Goal: Information Seeking & Learning: Learn about a topic

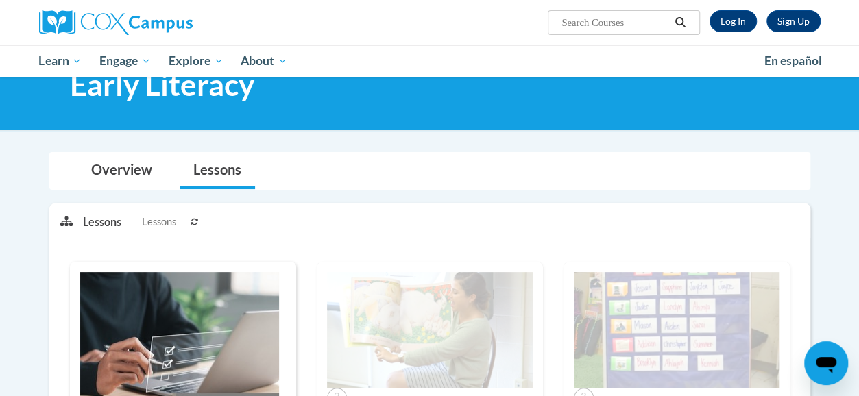
scroll to position [44, 0]
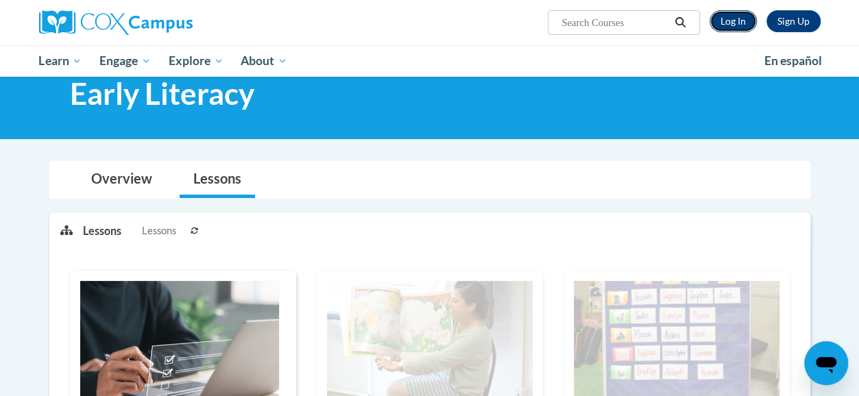
click at [731, 20] on link "Log In" at bounding box center [733, 21] width 47 height 22
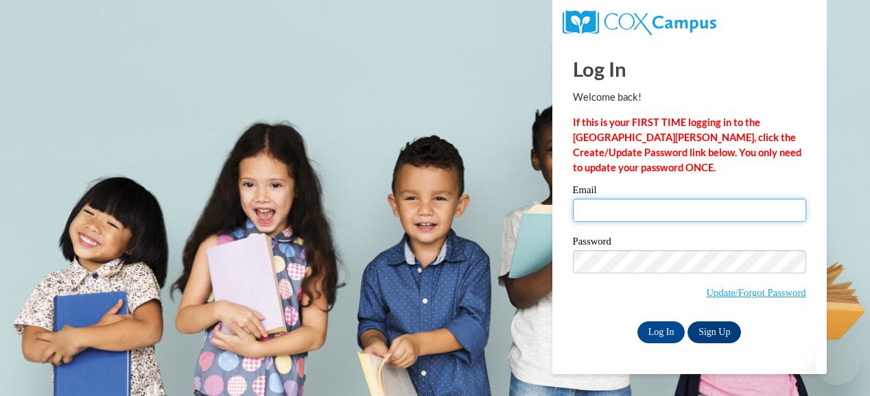
click at [680, 206] on input "Email" at bounding box center [689, 210] width 233 height 23
type input "karyn.walker@muskegonorway.org"
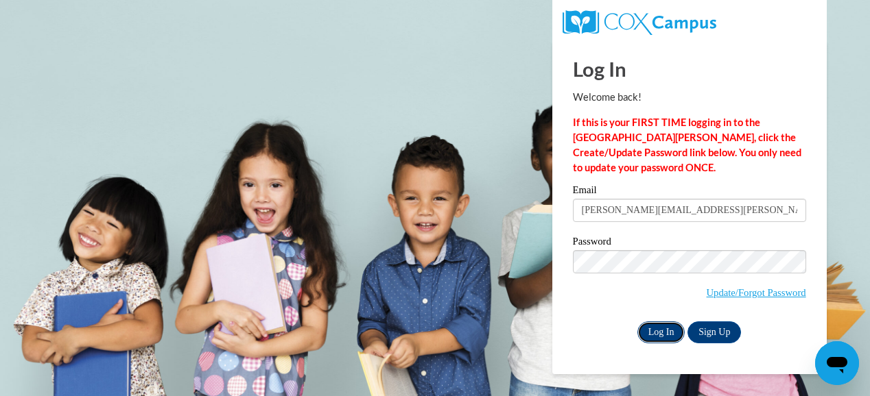
click at [656, 328] on input "Log In" at bounding box center [661, 333] width 48 height 22
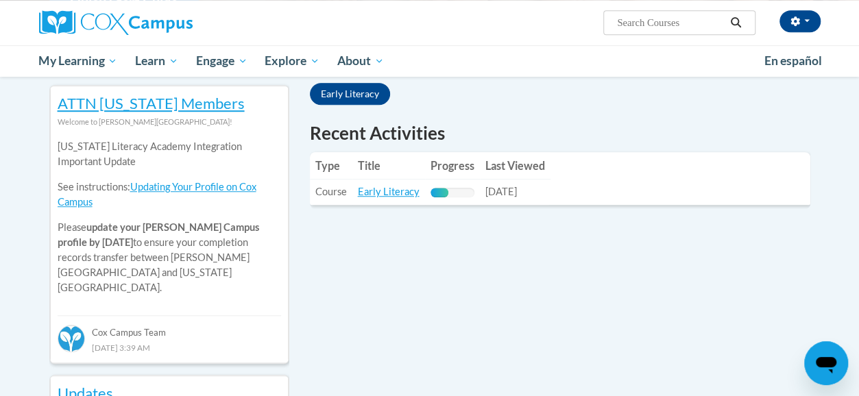
scroll to position [451, 0]
click at [380, 184] on td "Title: Early Literacy" at bounding box center [388, 191] width 73 height 25
click at [381, 189] on link "Early Literacy" at bounding box center [389, 191] width 62 height 12
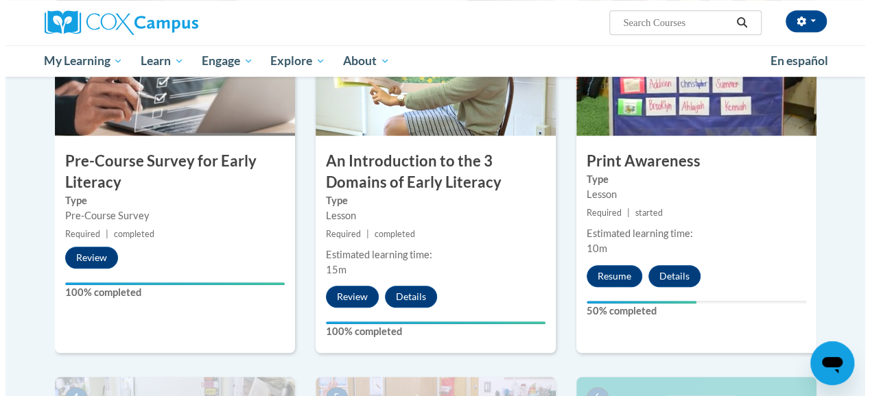
scroll to position [360, 0]
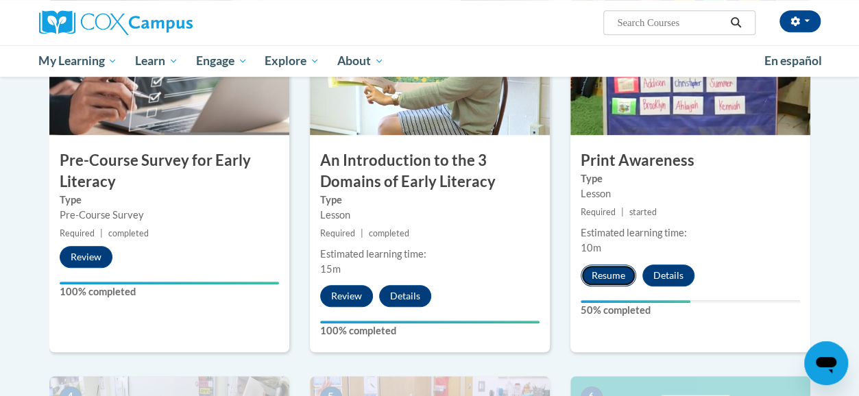
click at [606, 269] on button "Resume" at bounding box center [609, 276] width 56 height 22
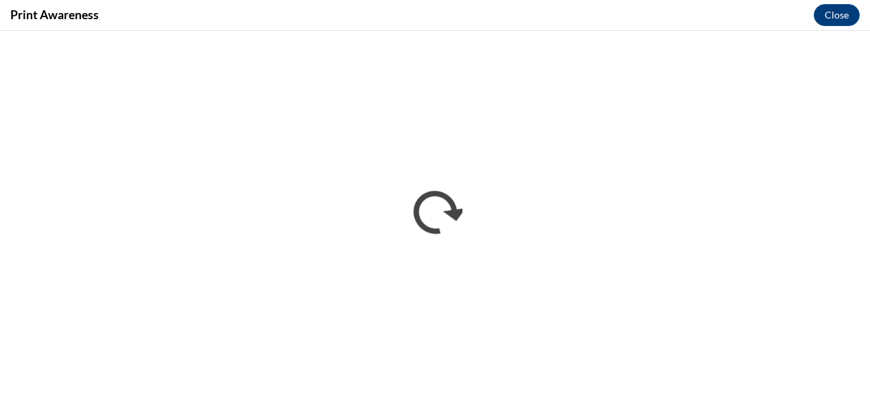
scroll to position [0, 0]
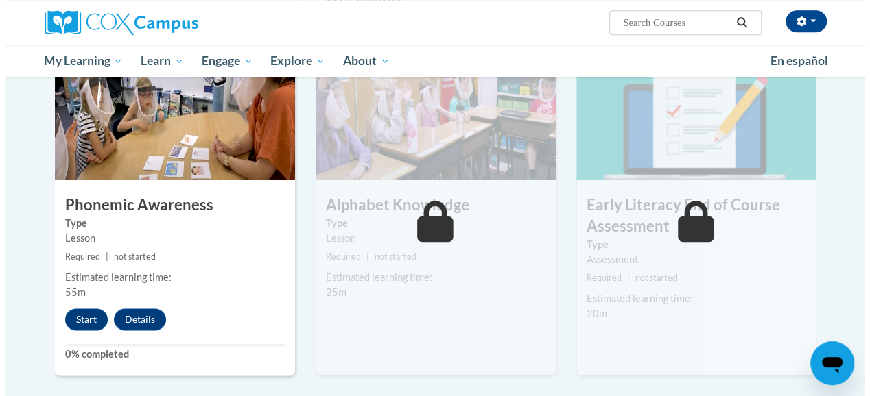
scroll to position [695, 0]
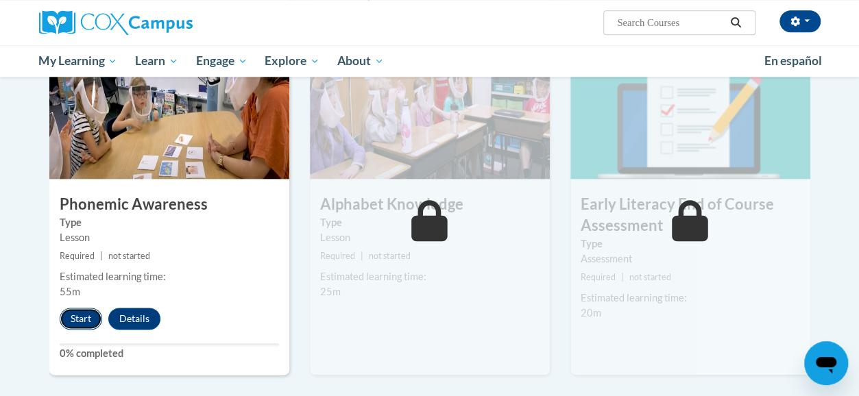
click at [74, 318] on button "Start" at bounding box center [81, 319] width 43 height 22
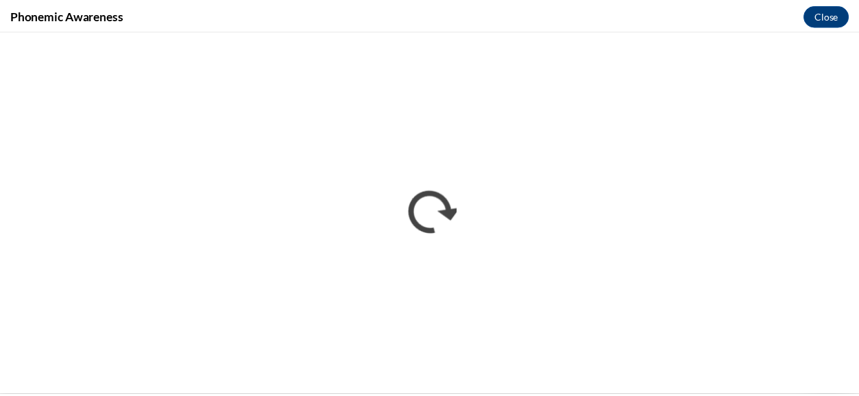
scroll to position [0, 0]
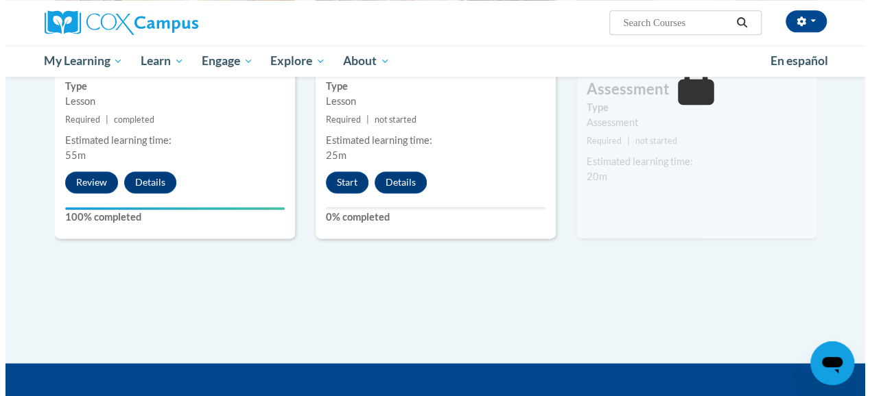
scroll to position [832, 0]
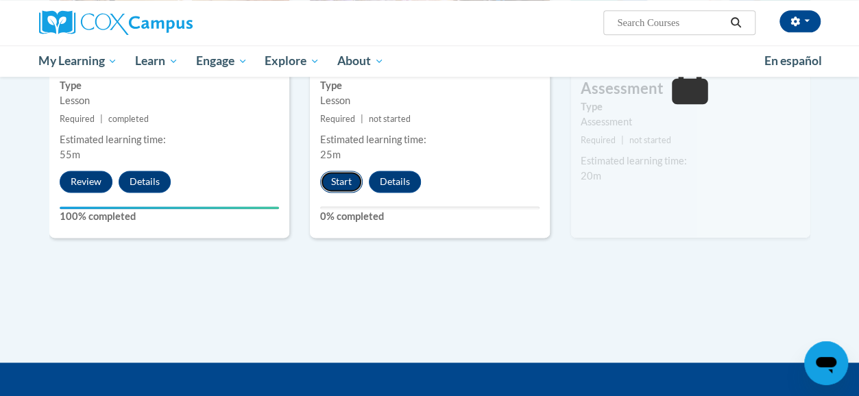
click at [333, 178] on button "Start" at bounding box center [341, 182] width 43 height 22
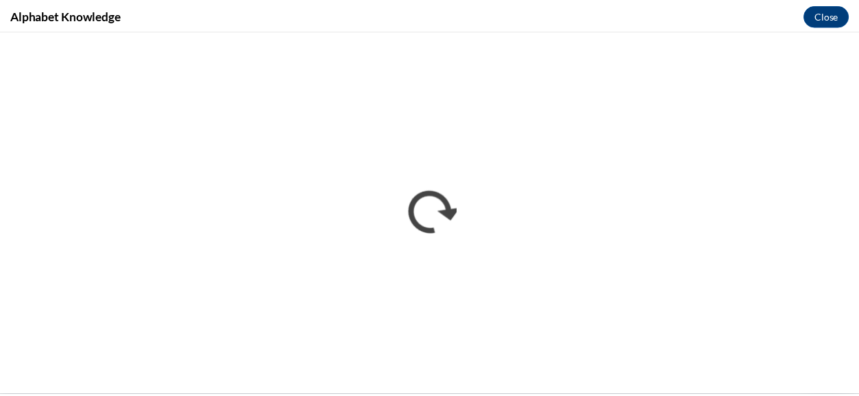
scroll to position [0, 0]
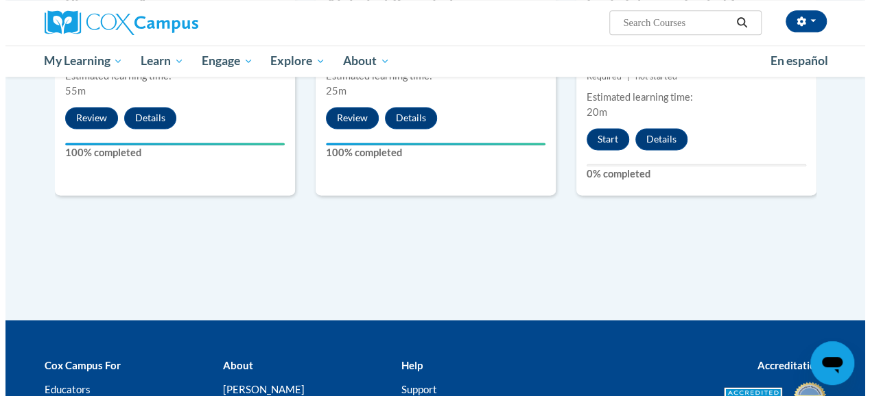
scroll to position [902, 0]
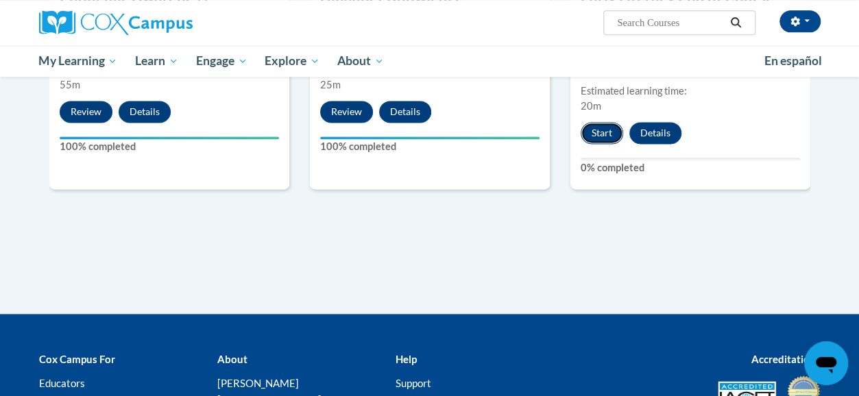
click at [601, 128] on button "Start" at bounding box center [602, 133] width 43 height 22
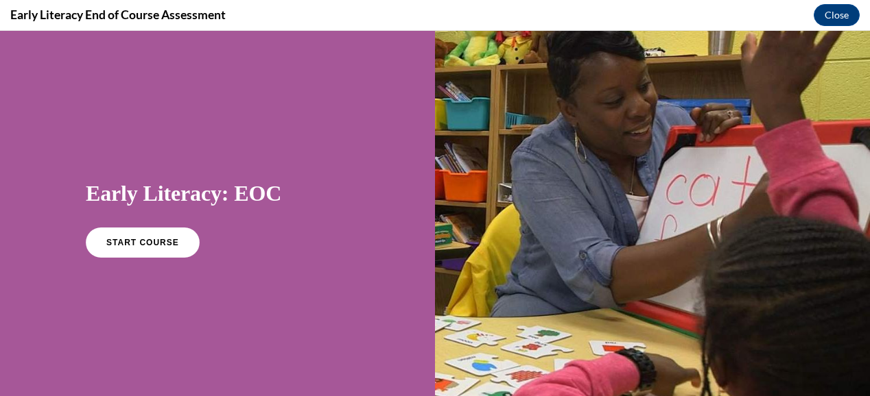
scroll to position [0, 0]
click at [147, 236] on link "START COURSE" at bounding box center [142, 243] width 119 height 32
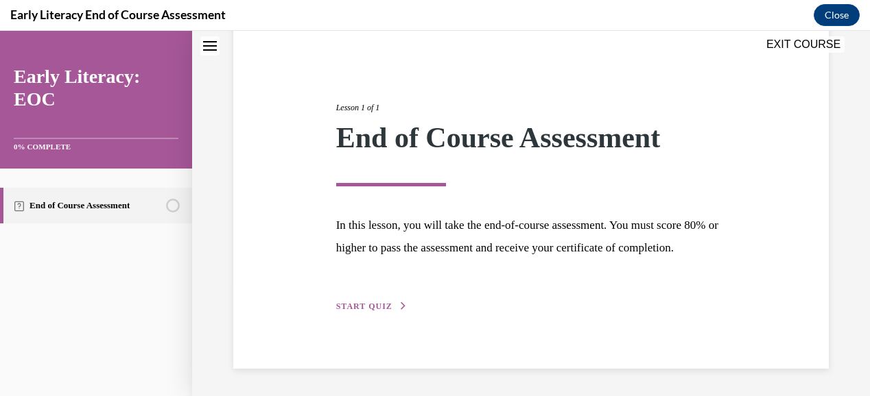
scroll to position [139, 0]
click at [353, 308] on span "START QUIZ" at bounding box center [364, 307] width 56 height 10
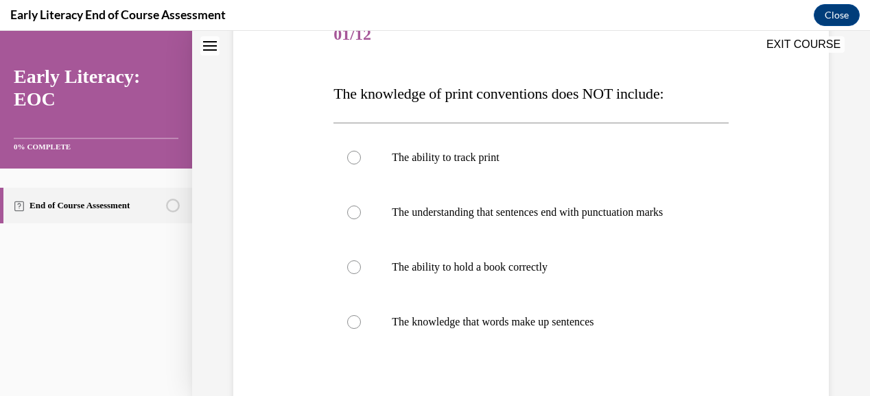
scroll to position [187, 0]
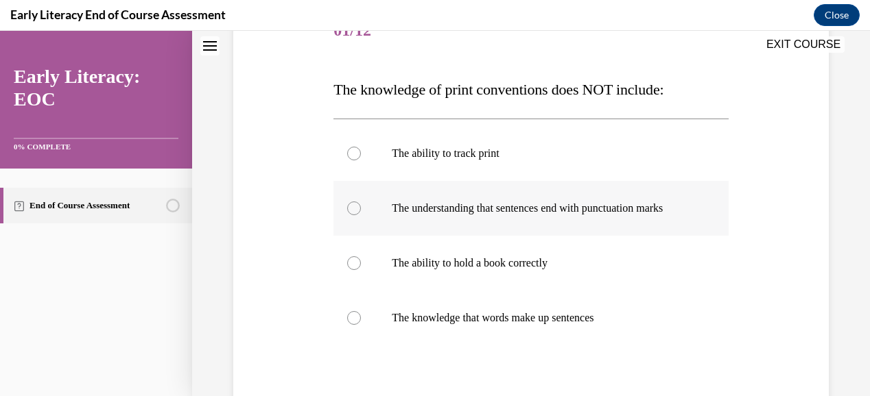
click at [494, 204] on p "The understanding that sentences end with punctuation marks" at bounding box center [543, 209] width 302 height 14
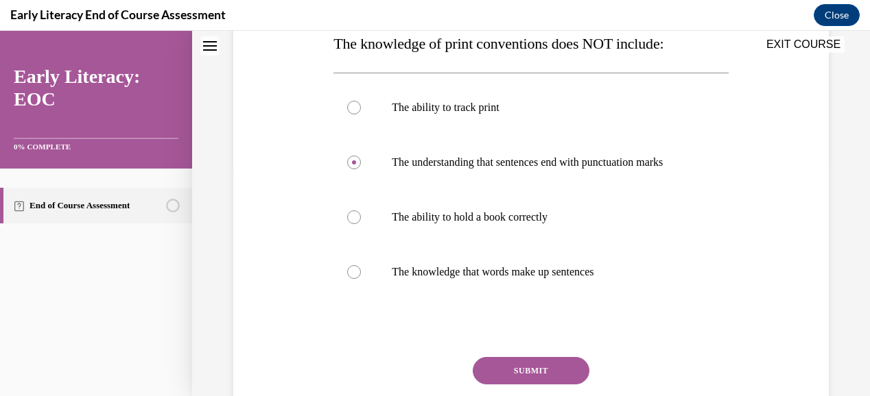
scroll to position [233, 0]
click at [566, 378] on button "SUBMIT" at bounding box center [530, 370] width 117 height 27
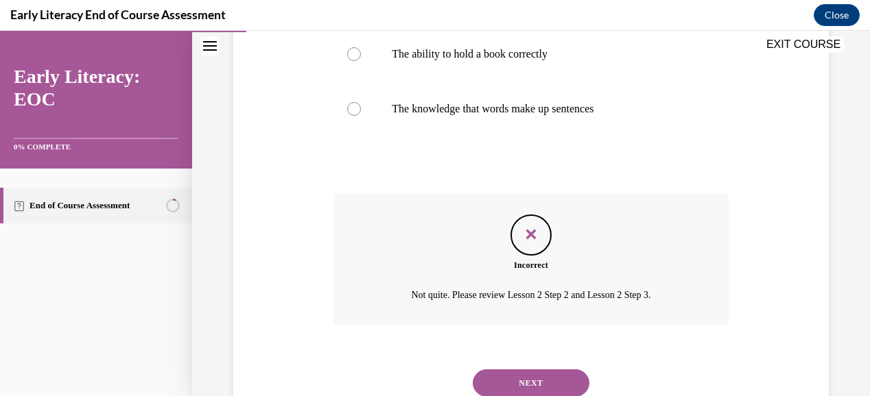
scroll to position [457, 0]
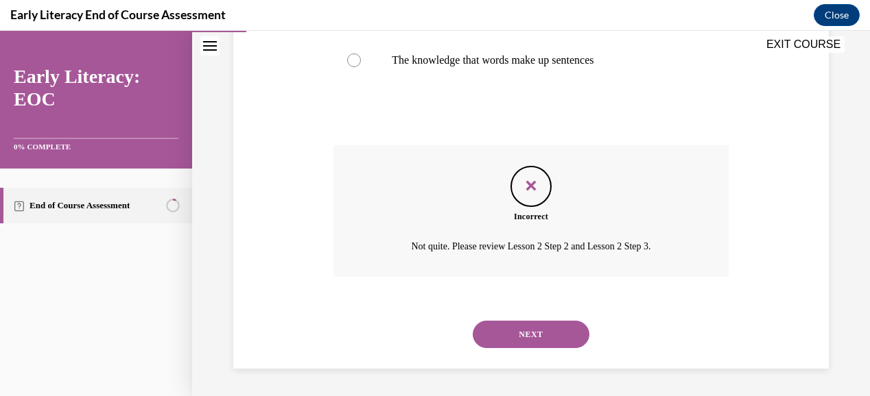
click at [537, 331] on button "NEXT" at bounding box center [530, 334] width 117 height 27
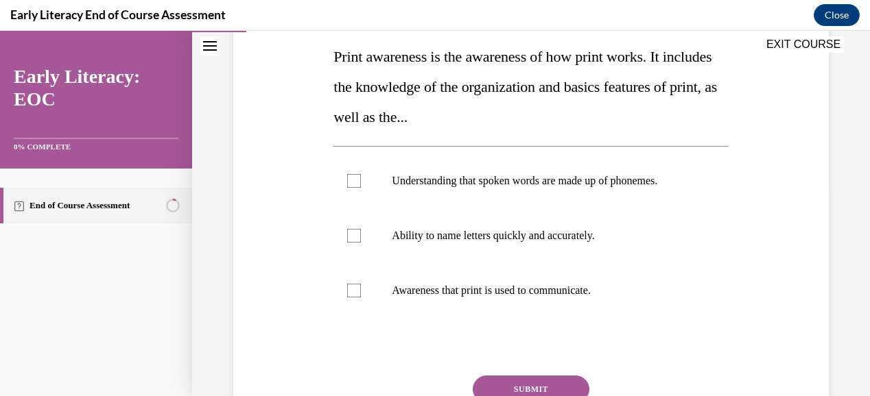
scroll to position [218, 0]
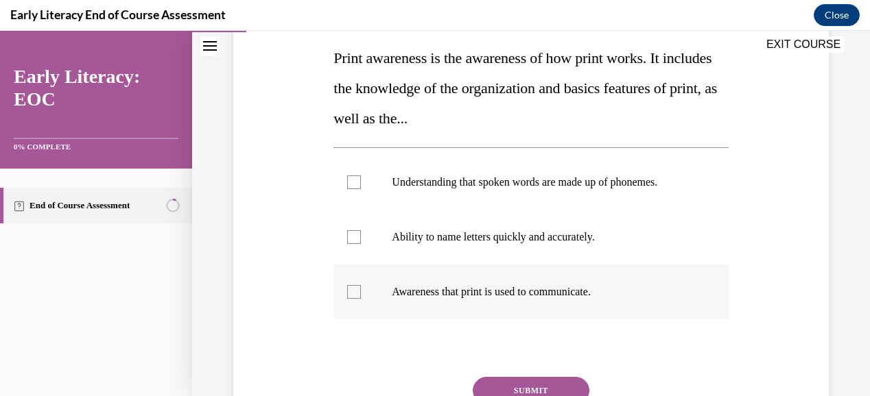
click at [436, 288] on p "Awareness that print is used to communicate." at bounding box center [543, 292] width 302 height 14
click at [584, 293] on p "Awareness that print is used to communicate." at bounding box center [543, 292] width 302 height 14
click at [504, 293] on p "Awareness that print is used to communicate." at bounding box center [543, 292] width 302 height 14
click at [532, 382] on button "SUBMIT" at bounding box center [530, 390] width 117 height 27
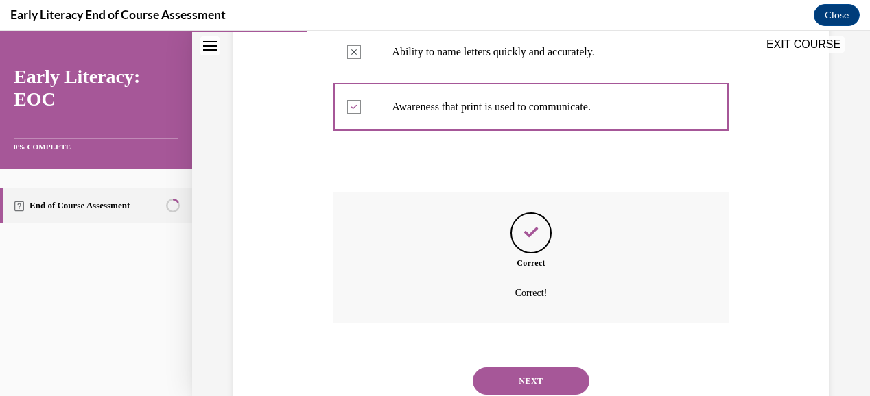
scroll to position [406, 0]
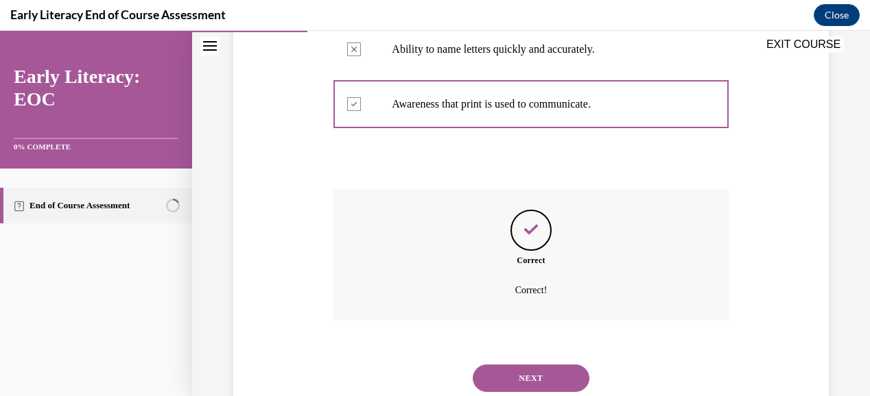
click at [544, 381] on button "NEXT" at bounding box center [530, 378] width 117 height 27
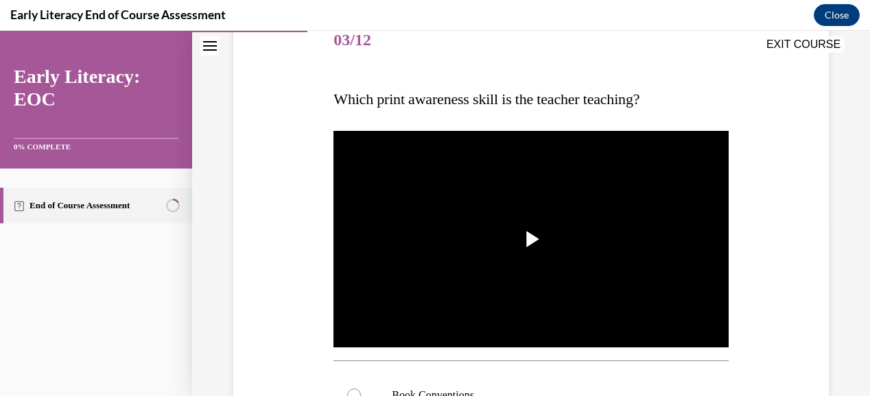
scroll to position [178, 0]
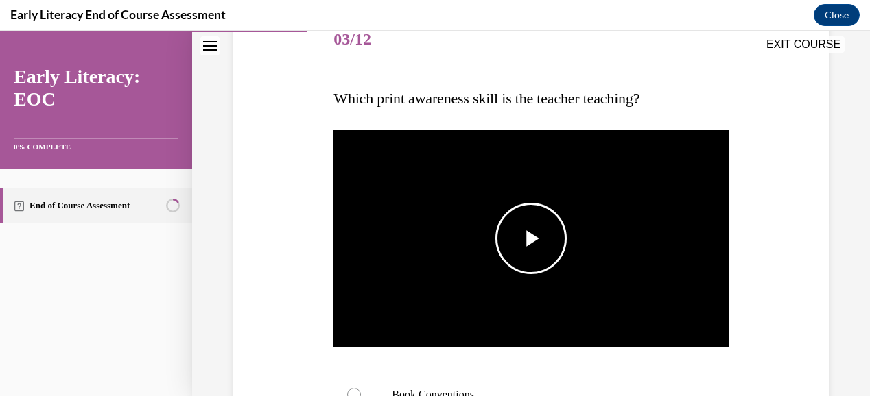
click at [531, 239] on span "Video player" at bounding box center [531, 239] width 0 height 0
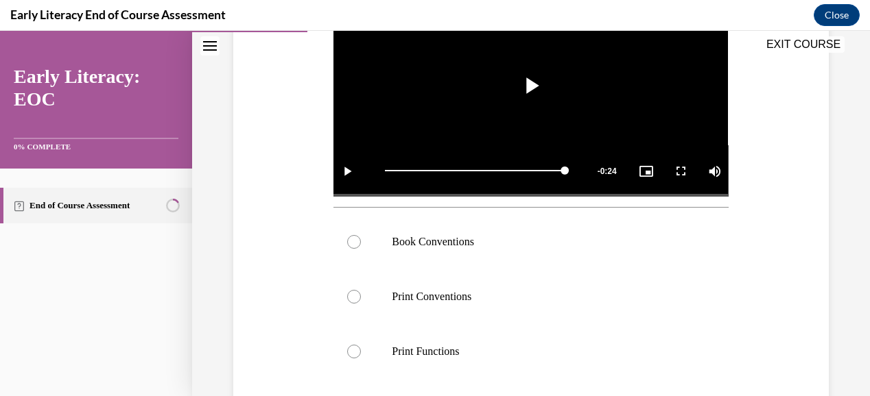
scroll to position [358, 0]
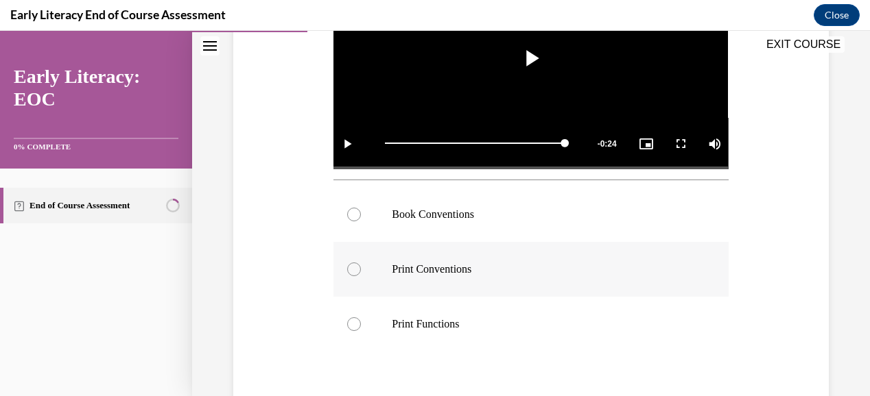
click at [494, 256] on div at bounding box center [530, 269] width 394 height 55
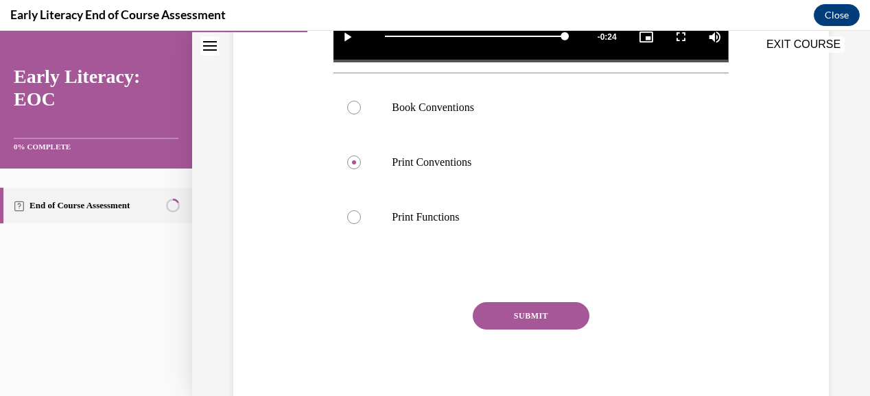
click at [541, 310] on button "SUBMIT" at bounding box center [530, 315] width 117 height 27
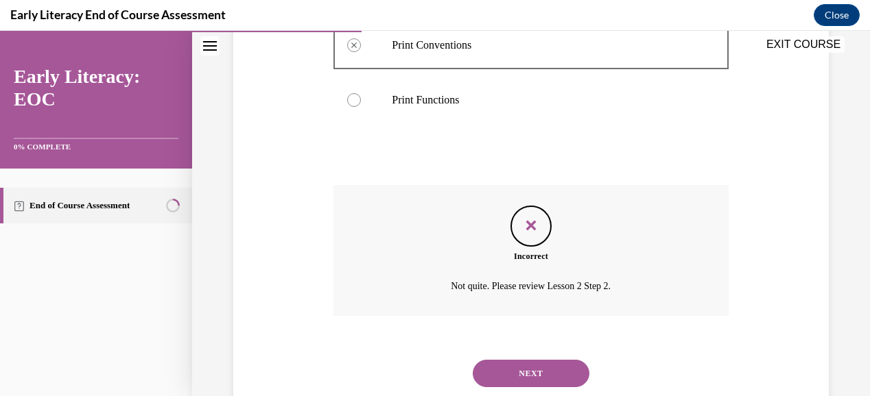
scroll to position [617, 0]
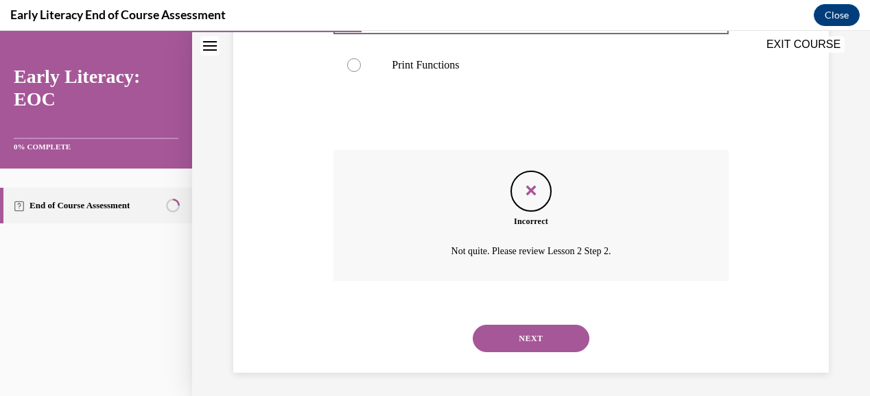
click at [547, 331] on button "NEXT" at bounding box center [530, 338] width 117 height 27
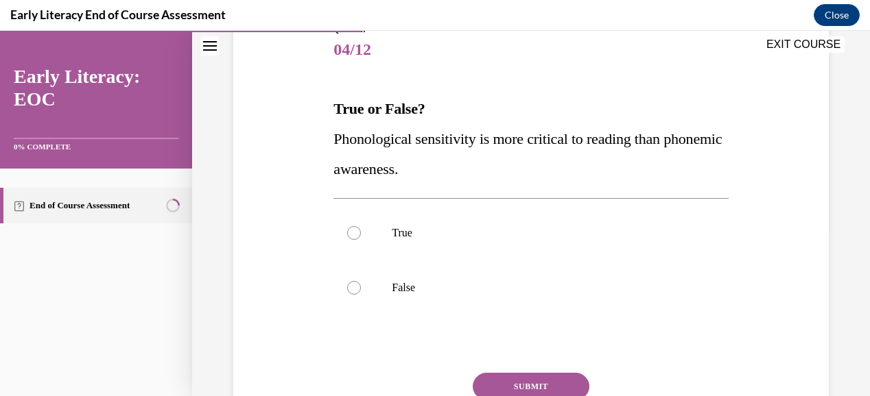
scroll to position [168, 0]
click at [393, 293] on p "False" at bounding box center [543, 287] width 302 height 14
click at [513, 379] on button "SUBMIT" at bounding box center [530, 385] width 117 height 27
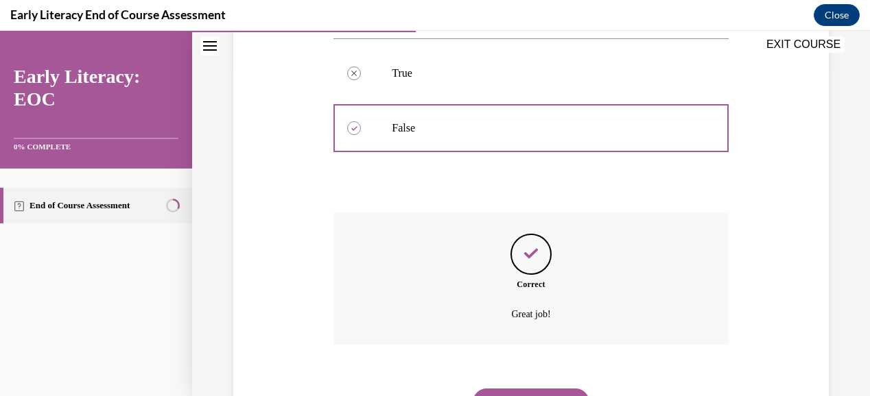
scroll to position [394, 0]
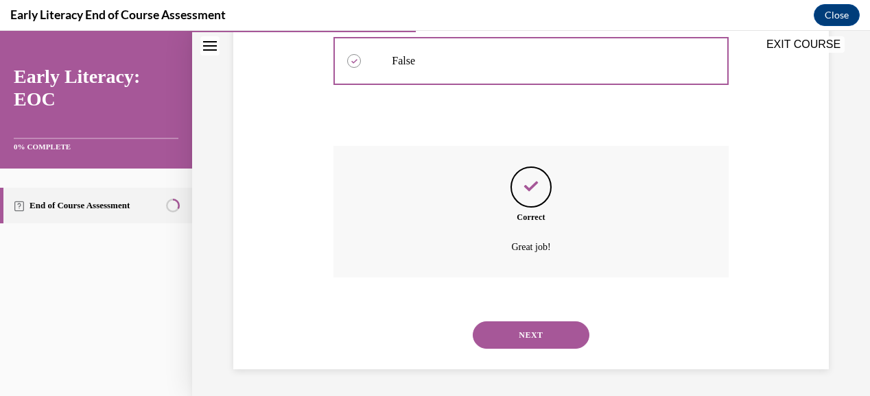
click at [544, 322] on button "NEXT" at bounding box center [530, 335] width 117 height 27
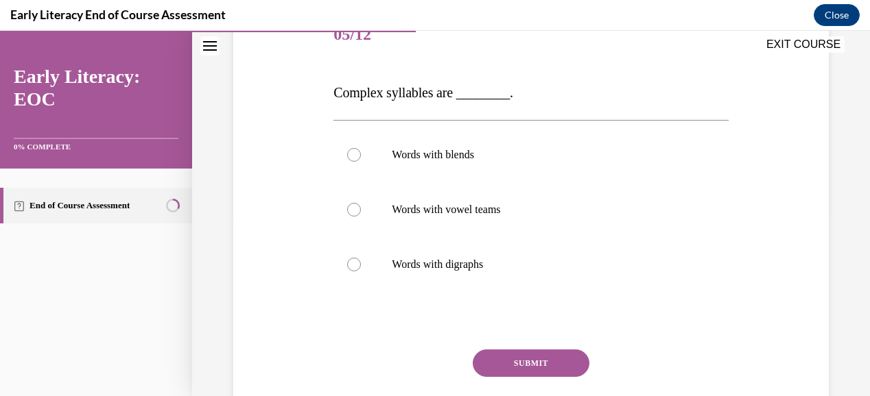
scroll to position [184, 0]
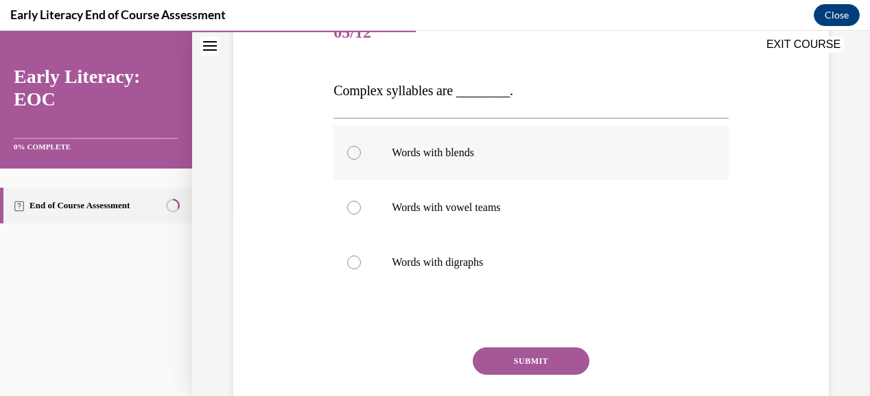
click at [485, 158] on p "Words with blends" at bounding box center [543, 153] width 302 height 14
click at [529, 361] on button "SUBMIT" at bounding box center [530, 361] width 117 height 27
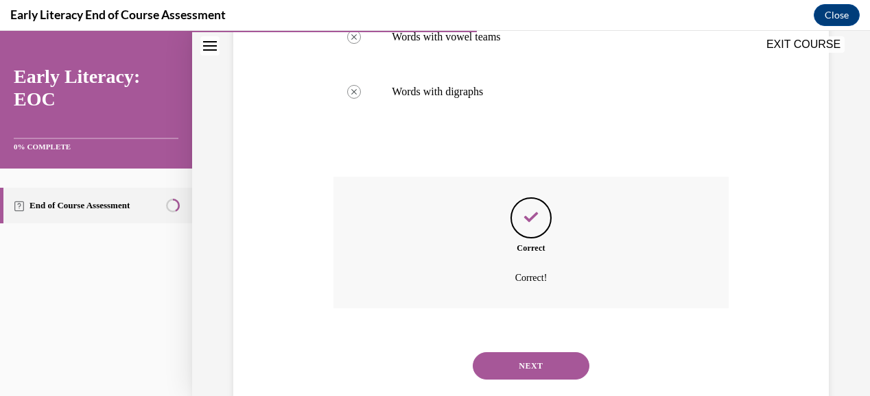
scroll to position [365, 0]
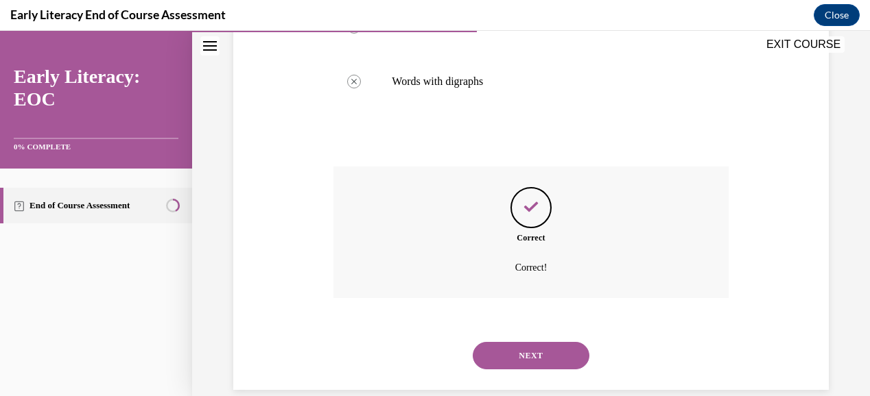
click at [547, 350] on button "NEXT" at bounding box center [530, 355] width 117 height 27
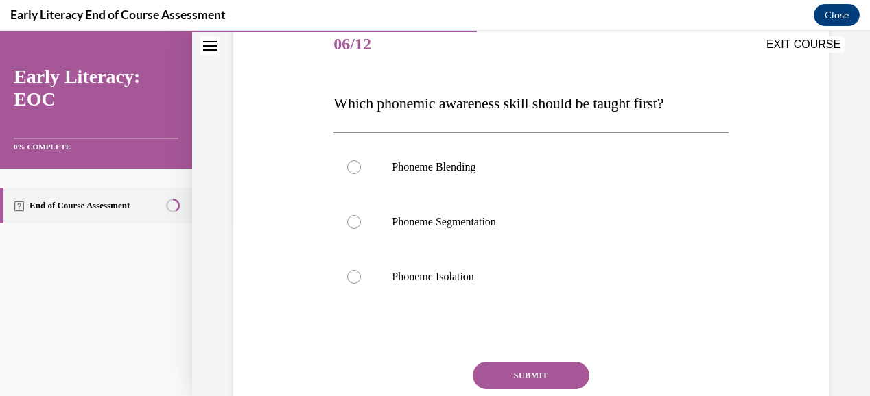
scroll to position [173, 0]
click at [461, 277] on p "Phoneme Isolation" at bounding box center [543, 276] width 302 height 14
click at [518, 372] on button "SUBMIT" at bounding box center [530, 374] width 117 height 27
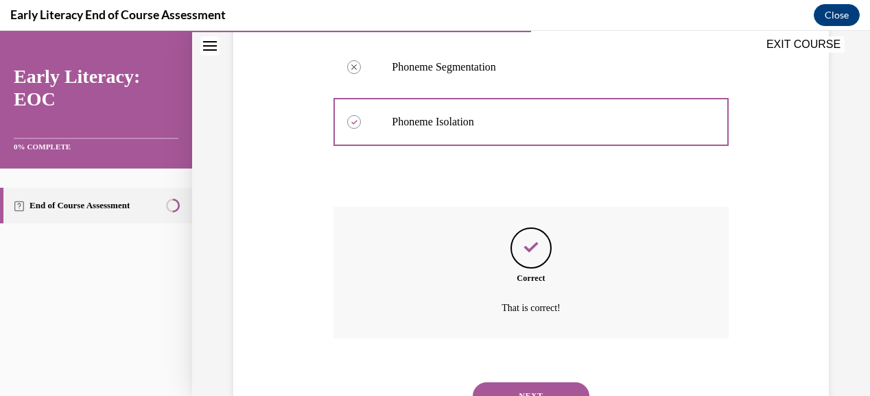
scroll to position [389, 0]
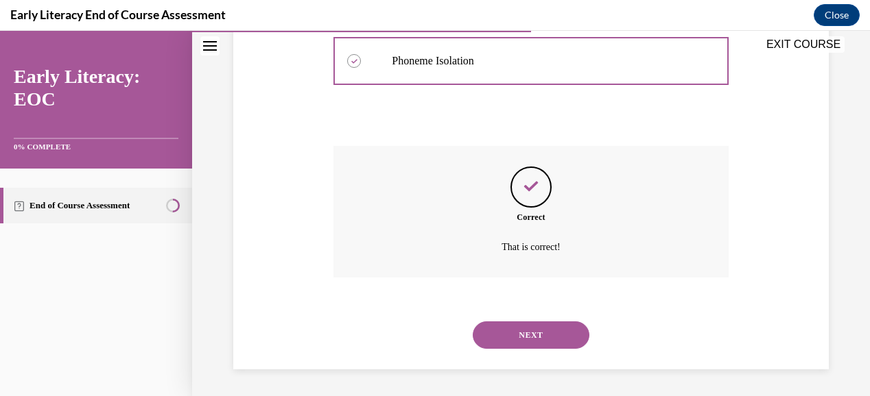
click at [546, 335] on button "NEXT" at bounding box center [530, 335] width 117 height 27
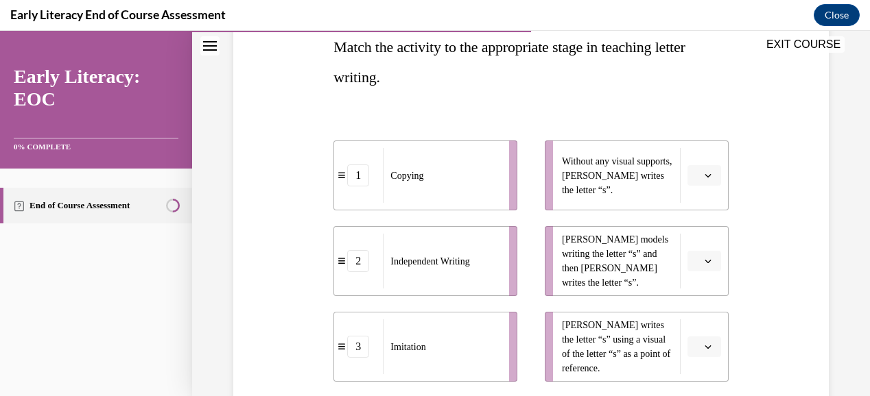
scroll to position [232, 0]
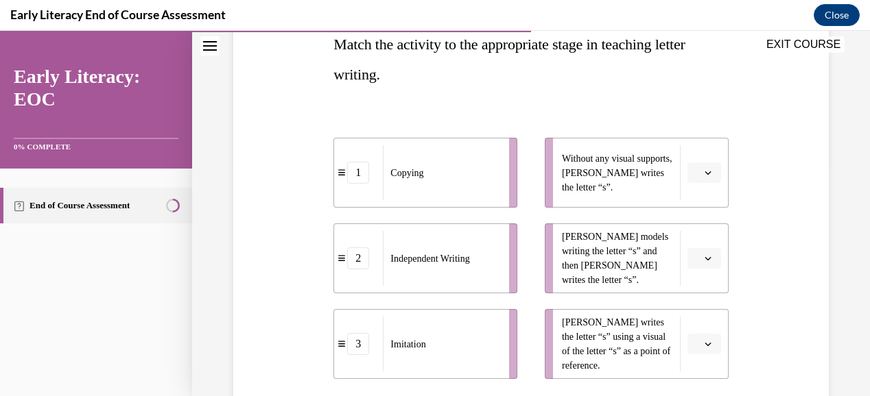
click at [704, 171] on icon "button" at bounding box center [707, 172] width 7 height 7
click at [688, 250] on div "2" at bounding box center [693, 257] width 34 height 27
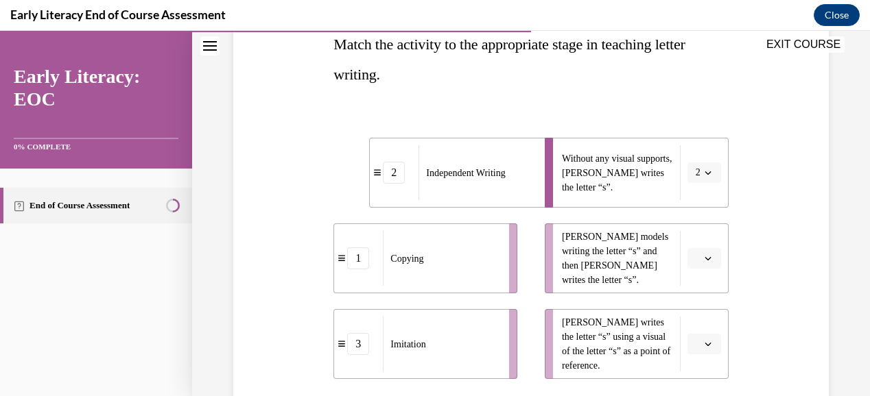
click at [704, 255] on icon "button" at bounding box center [707, 258] width 7 height 7
click at [750, 261] on div "Question 07/12 Match the activity to the appropriate stage in teaching letter w…" at bounding box center [531, 234] width 602 height 632
click at [704, 256] on icon "button" at bounding box center [707, 258] width 7 height 7
click at [689, 370] on span "3" at bounding box center [689, 370] width 5 height 11
click at [704, 341] on icon "button" at bounding box center [707, 344] width 7 height 7
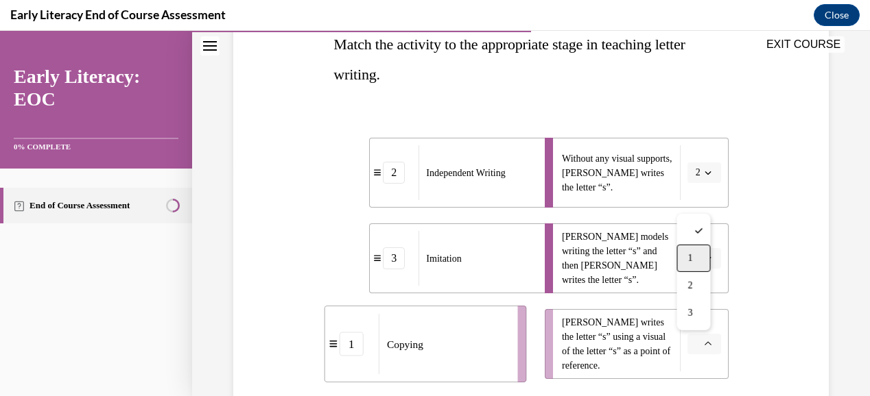
click at [695, 255] on div "1" at bounding box center [693, 258] width 34 height 27
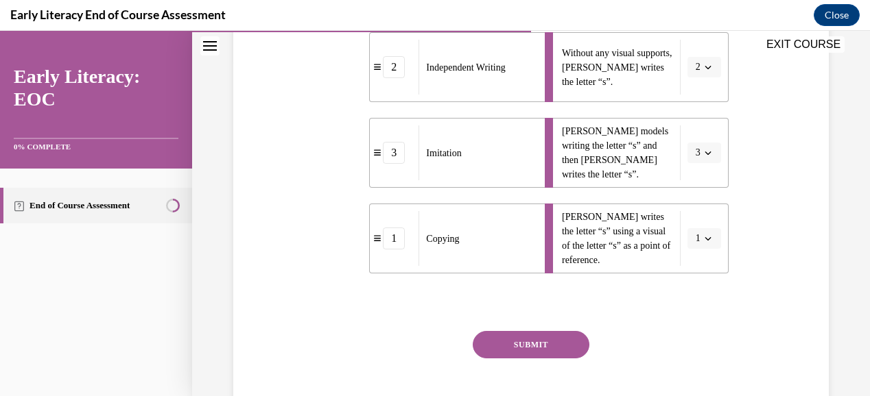
scroll to position [338, 0]
click at [551, 348] on button "SUBMIT" at bounding box center [530, 344] width 117 height 27
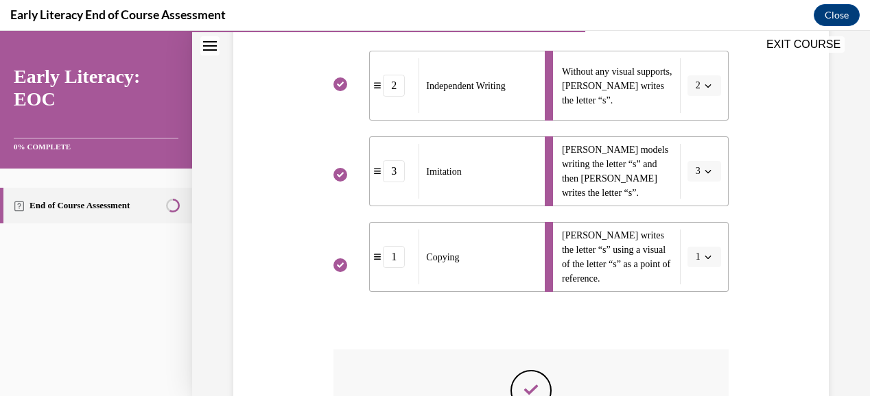
scroll to position [523, 0]
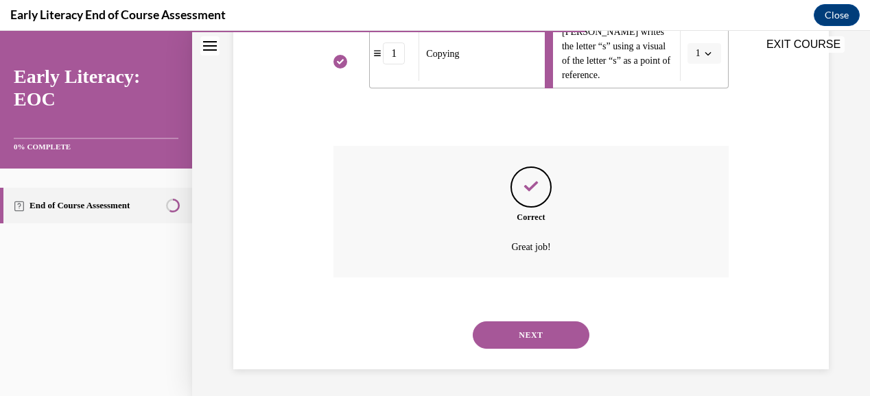
click at [512, 336] on button "NEXT" at bounding box center [530, 335] width 117 height 27
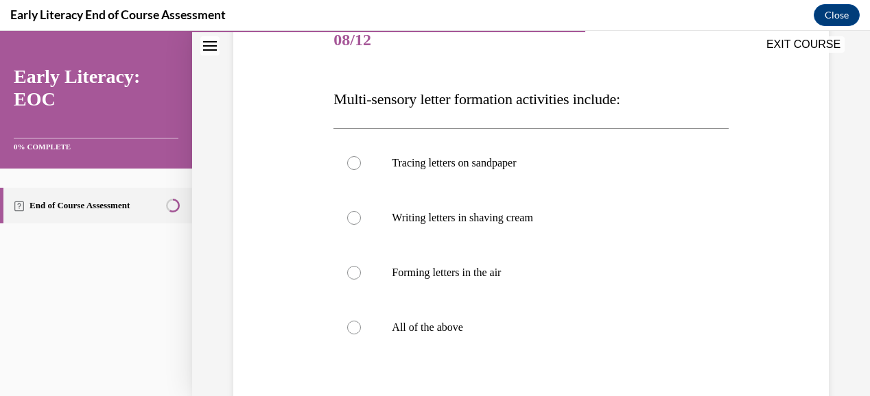
scroll to position [178, 0]
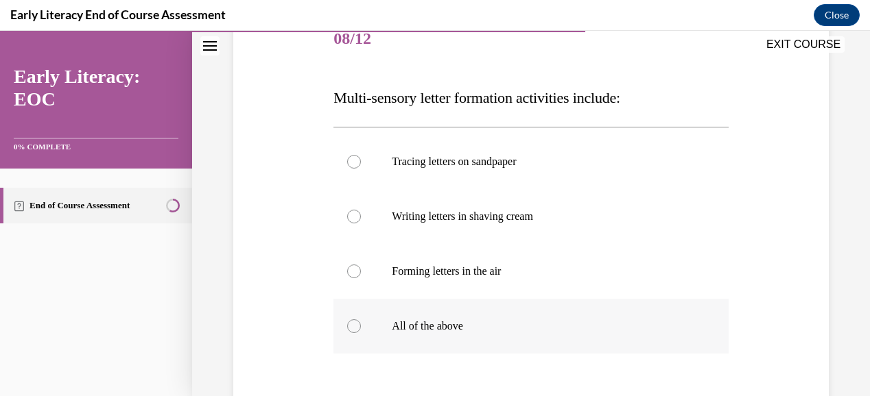
click at [481, 322] on p "All of the above" at bounding box center [543, 327] width 302 height 14
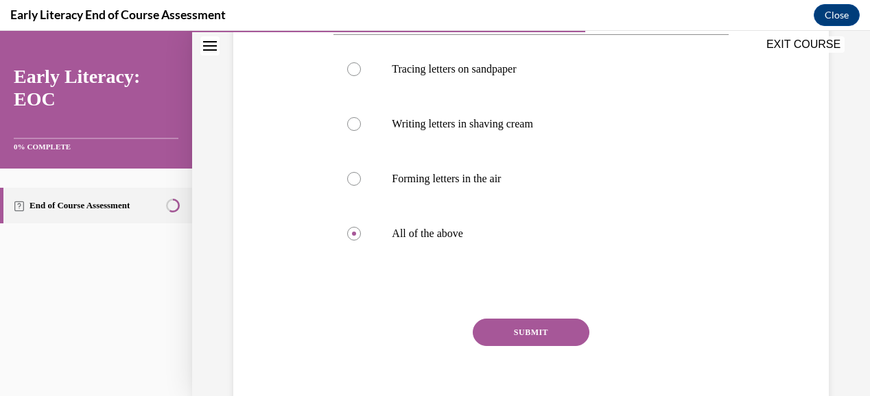
click at [572, 328] on button "SUBMIT" at bounding box center [530, 332] width 117 height 27
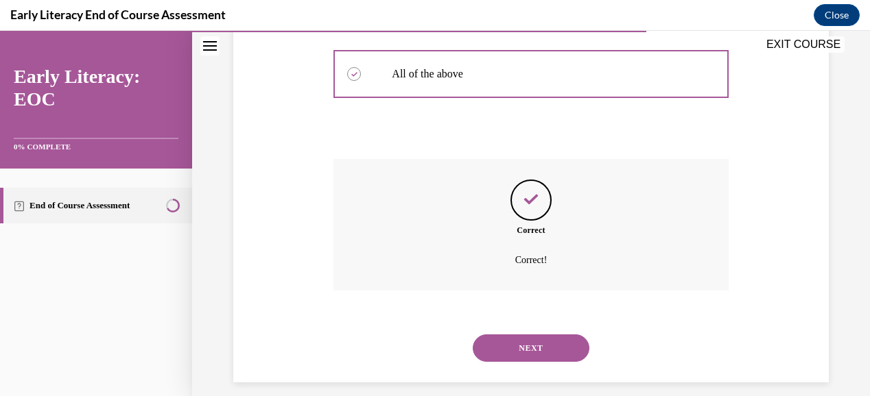
scroll to position [444, 0]
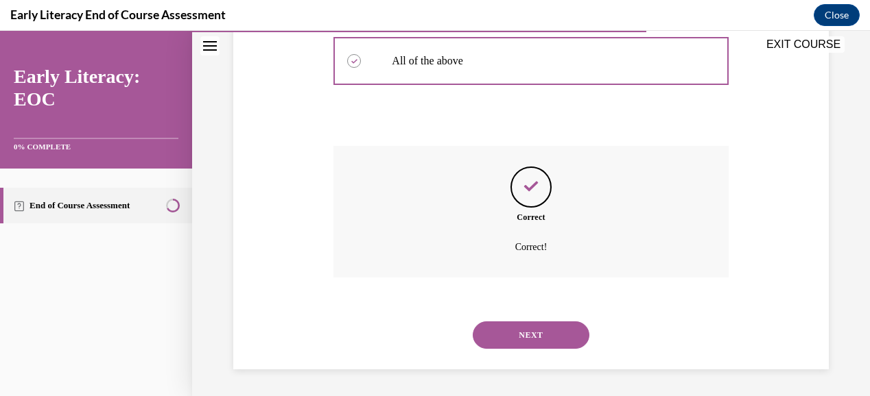
click at [540, 330] on button "NEXT" at bounding box center [530, 335] width 117 height 27
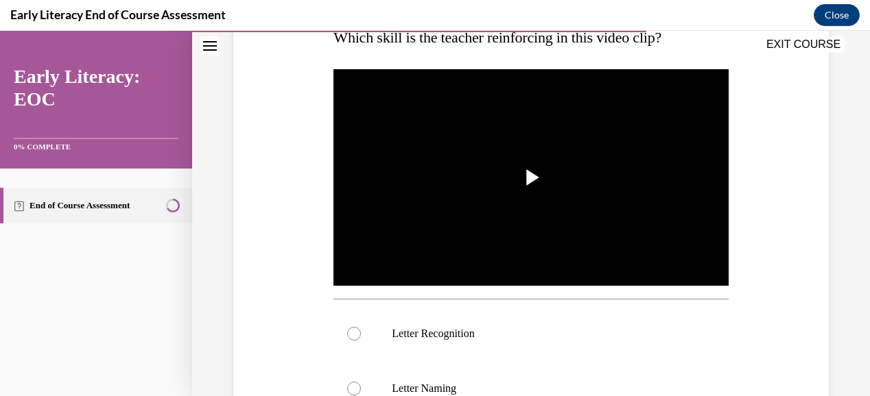
scroll to position [241, 0]
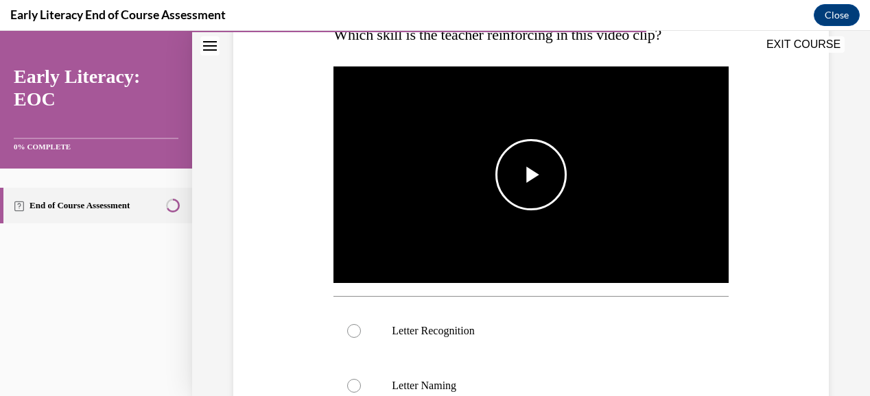
click at [531, 175] on span "Video player" at bounding box center [531, 175] width 0 height 0
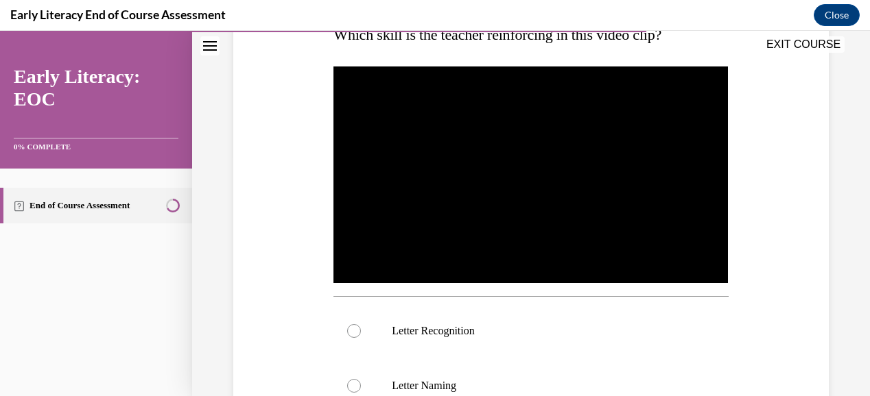
scroll to position [346, 0]
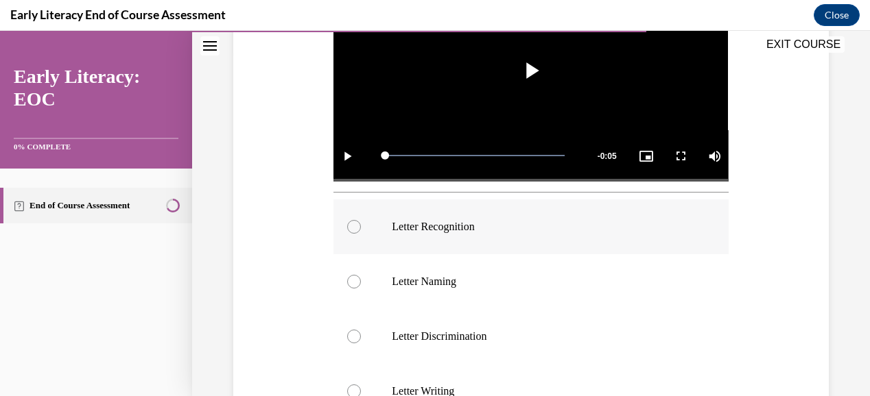
click at [475, 224] on p "Letter Recognition" at bounding box center [543, 227] width 302 height 14
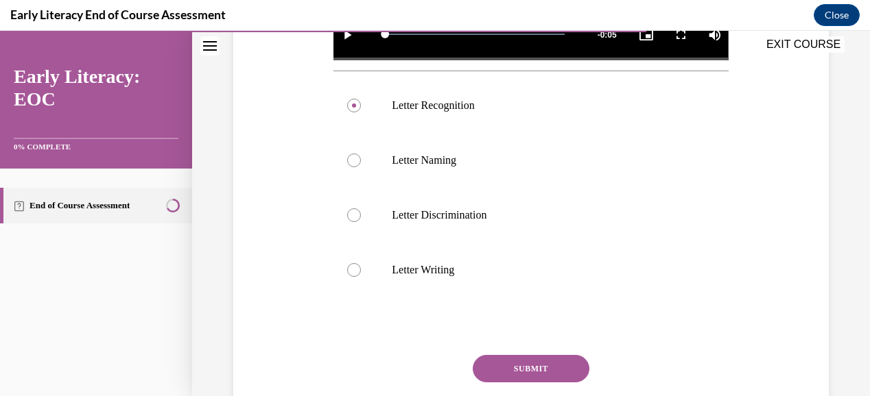
scroll to position [468, 0]
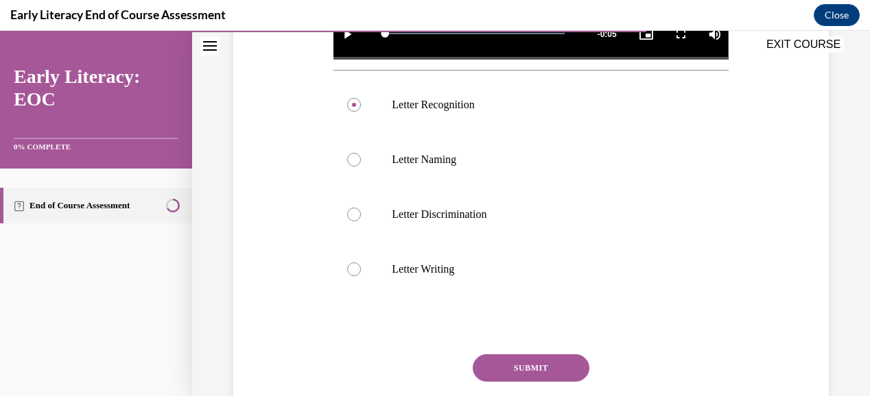
click at [498, 359] on button "SUBMIT" at bounding box center [530, 368] width 117 height 27
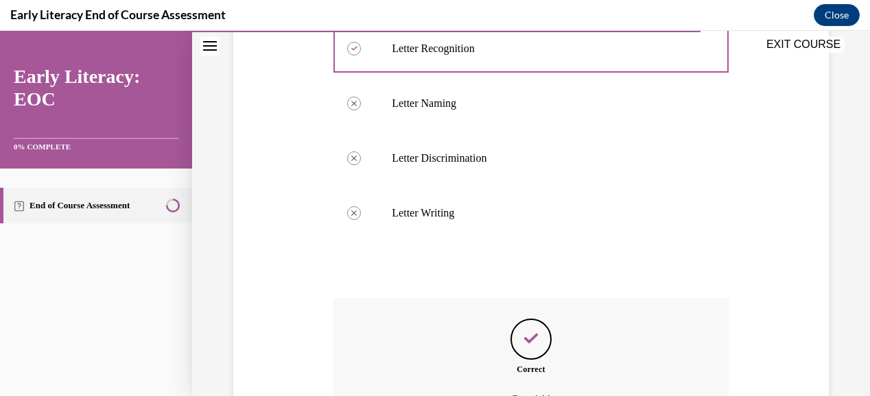
scroll to position [672, 0]
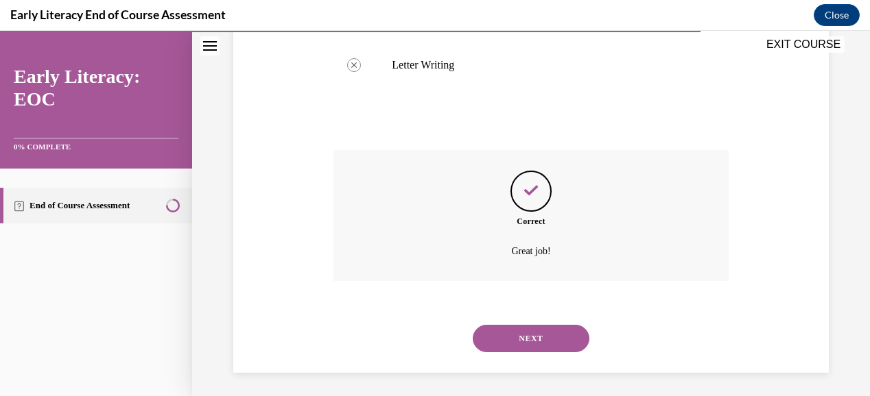
click at [527, 333] on button "NEXT" at bounding box center [530, 338] width 117 height 27
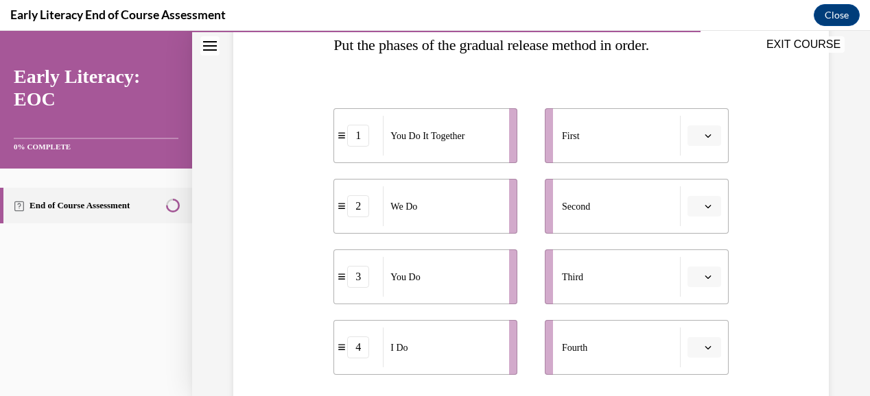
scroll to position [232, 0]
click at [703, 130] on span "button" at bounding box center [708, 135] width 10 height 10
click at [692, 223] on span "2" at bounding box center [689, 220] width 5 height 11
click at [704, 134] on icon "button" at bounding box center [707, 135] width 7 height 7
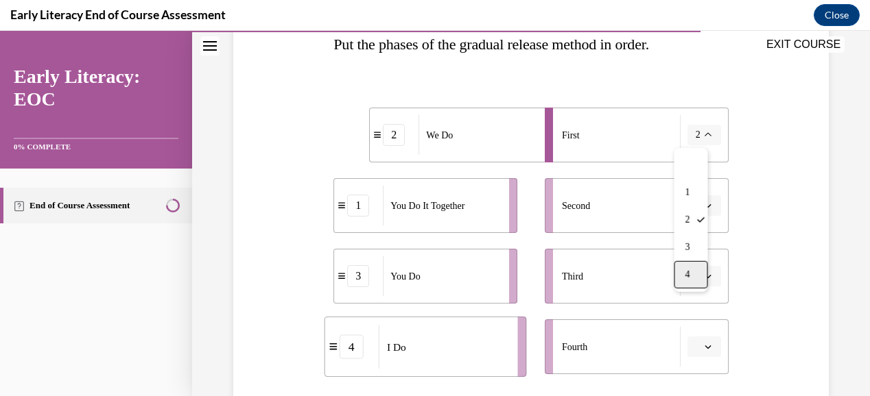
click at [697, 276] on div "4" at bounding box center [690, 274] width 34 height 27
click at [704, 202] on icon "button" at bounding box center [707, 205] width 7 height 7
click at [693, 285] on div "2" at bounding box center [693, 290] width 34 height 27
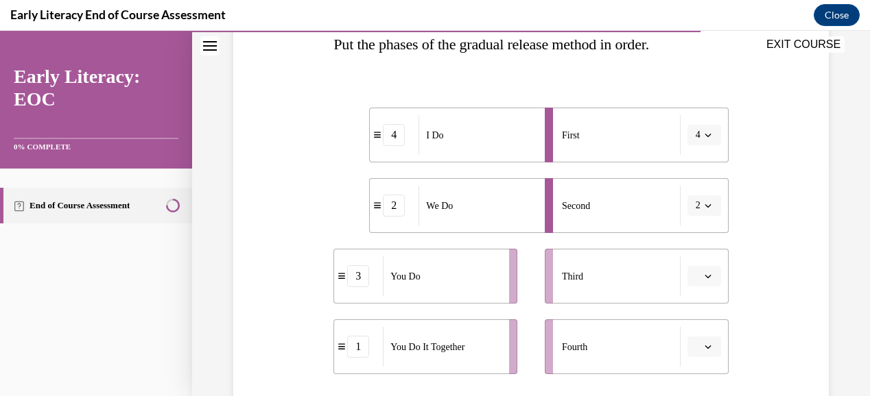
click at [703, 278] on span "button" at bounding box center [708, 277] width 10 height 10
click at [692, 163] on span "1" at bounding box center [689, 163] width 5 height 11
click at [703, 343] on span "button" at bounding box center [708, 347] width 10 height 10
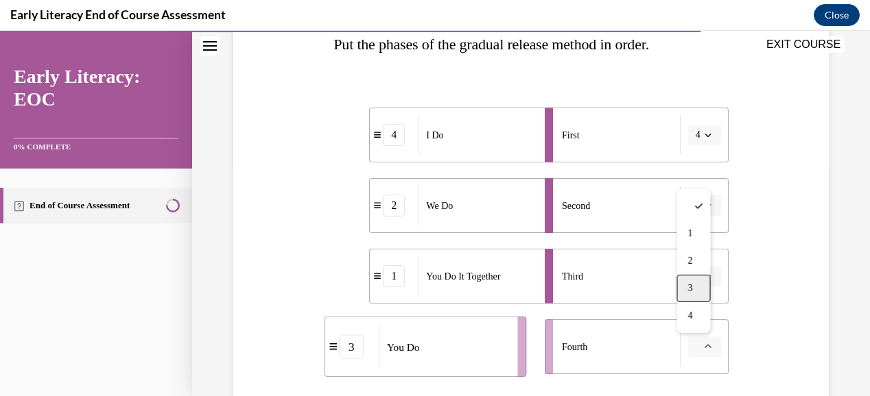
click at [695, 285] on div "3" at bounding box center [693, 288] width 34 height 27
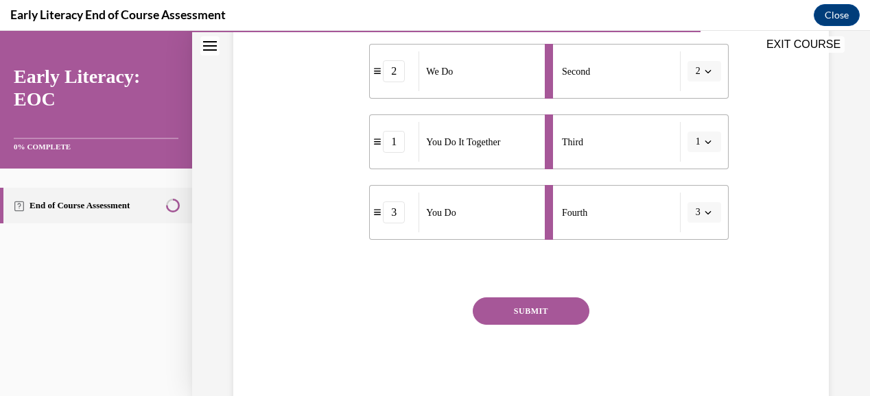
click at [566, 308] on button "SUBMIT" at bounding box center [530, 311] width 117 height 27
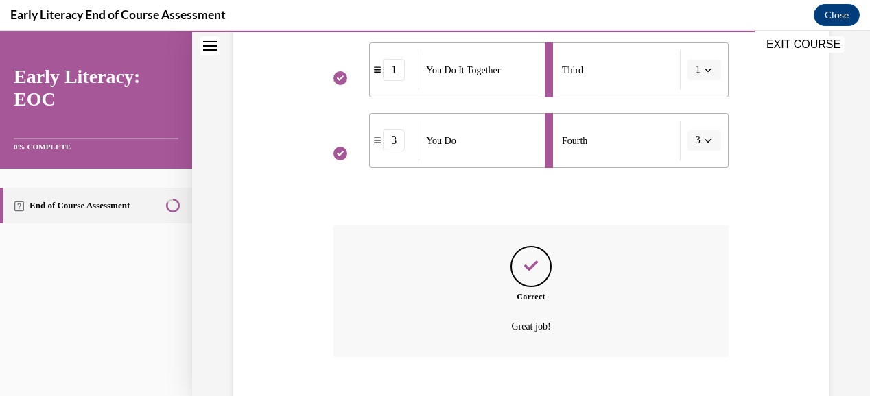
scroll to position [518, 0]
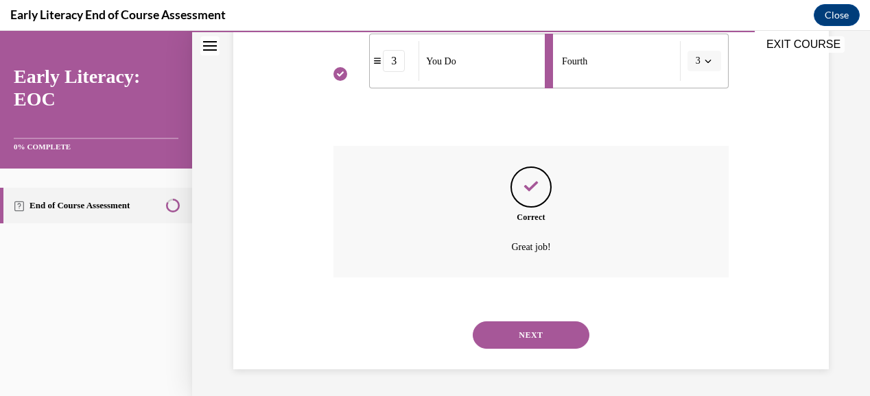
click at [538, 336] on button "NEXT" at bounding box center [530, 335] width 117 height 27
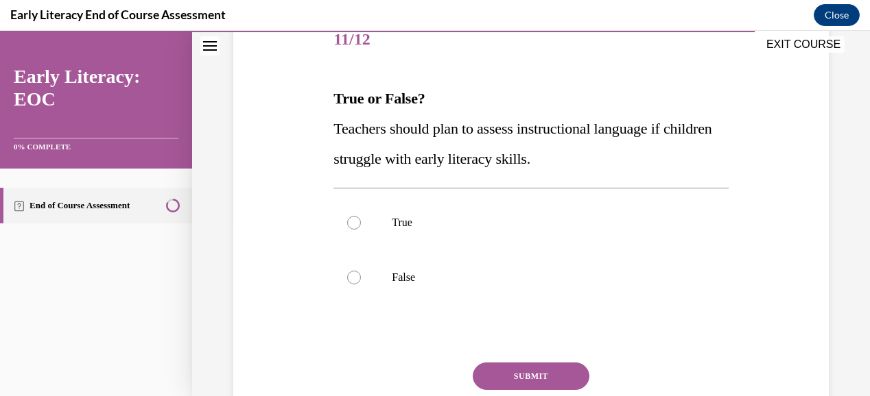
scroll to position [178, 0]
click at [477, 216] on p "True" at bounding box center [543, 222] width 302 height 14
click at [527, 371] on button "SUBMIT" at bounding box center [530, 375] width 117 height 27
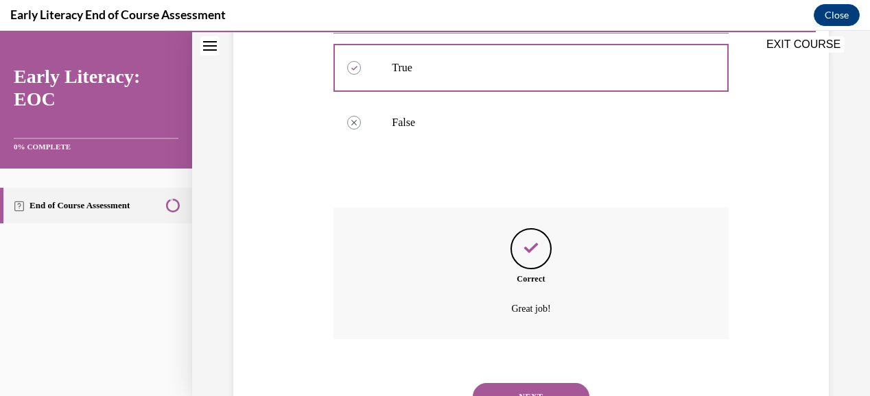
scroll to position [394, 0]
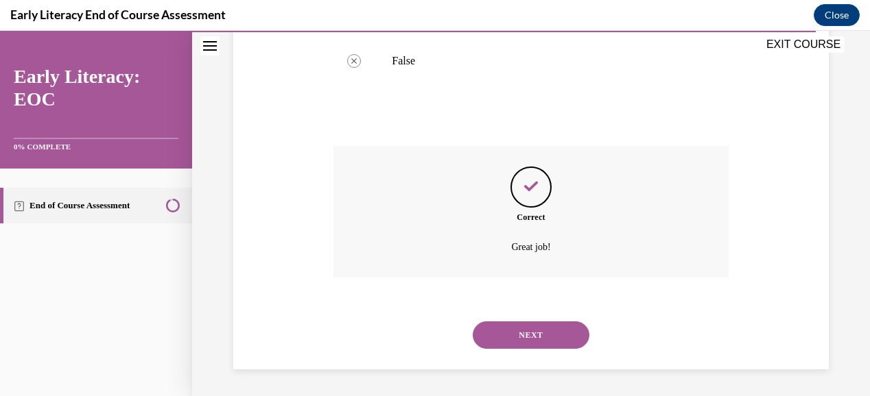
click at [568, 328] on button "NEXT" at bounding box center [530, 335] width 117 height 27
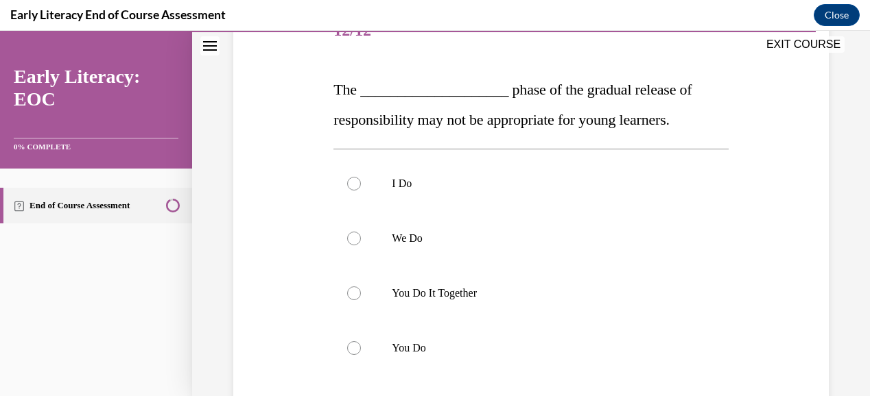
scroll to position [184, 0]
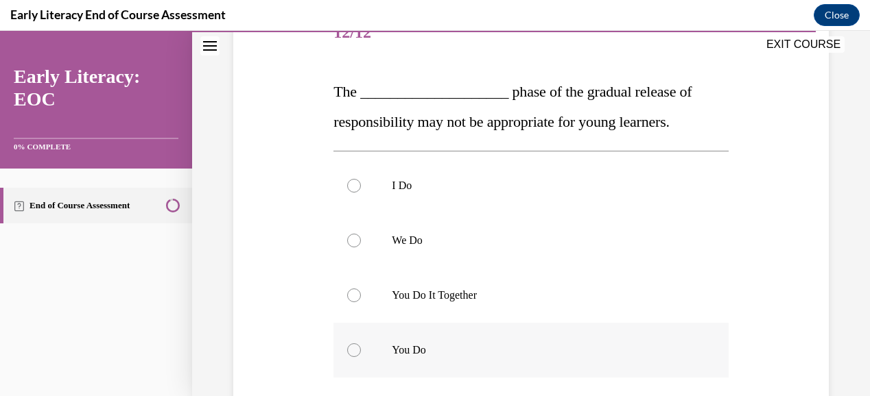
click at [399, 355] on p "You Do" at bounding box center [543, 351] width 302 height 14
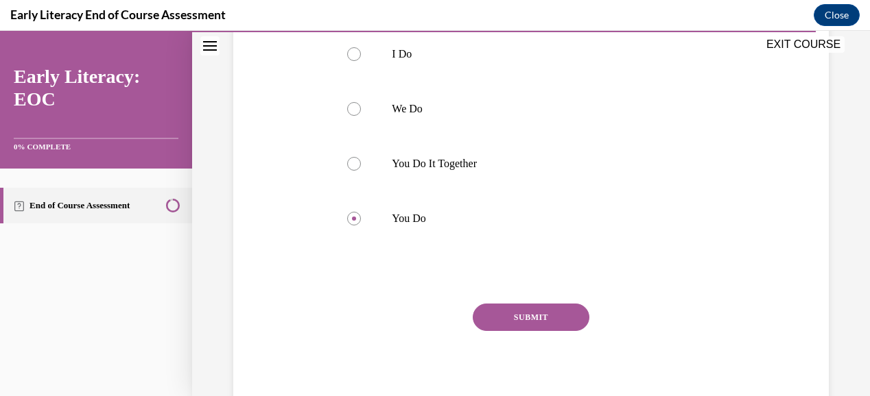
scroll to position [317, 0]
click at [558, 315] on button "SUBMIT" at bounding box center [530, 316] width 117 height 27
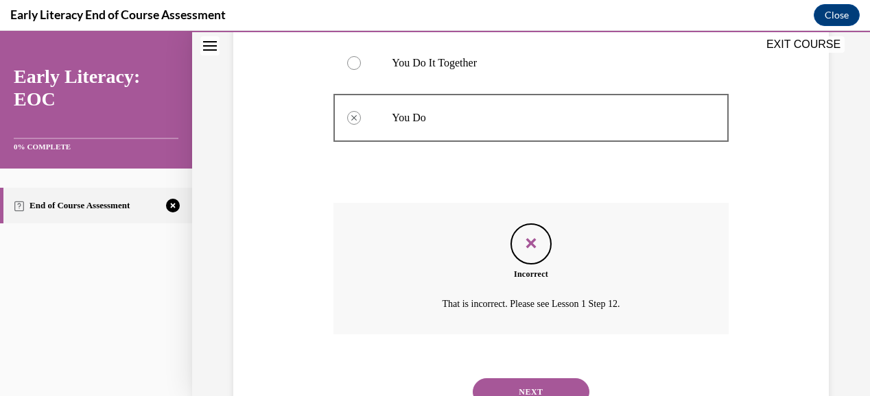
scroll to position [432, 0]
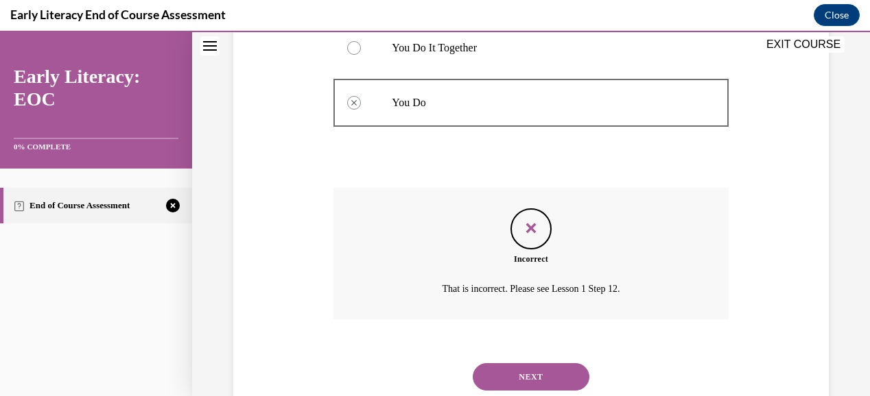
click at [542, 374] on button "NEXT" at bounding box center [530, 376] width 117 height 27
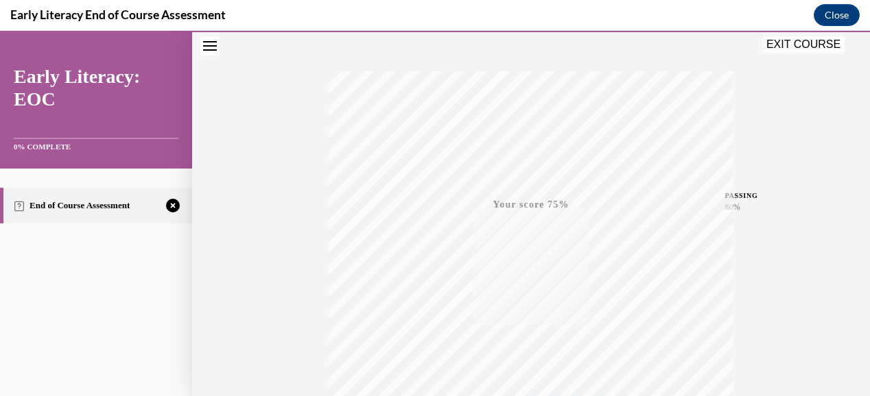
scroll to position [337, 0]
click at [531, 295] on span "TAKE AGAIN" at bounding box center [531, 294] width 49 height 8
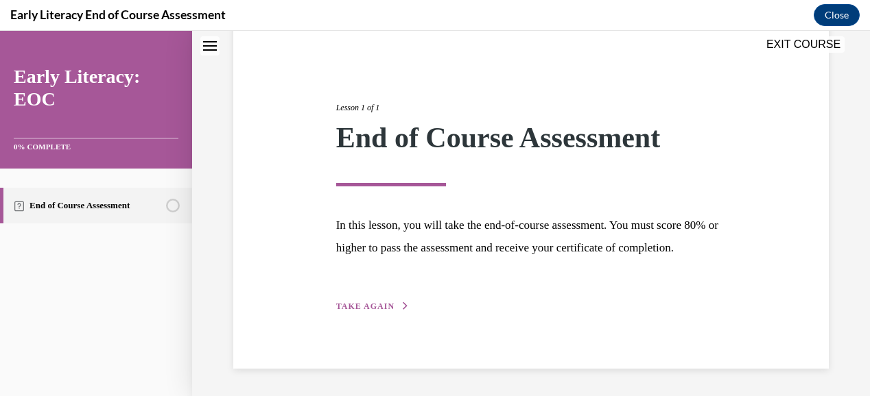
scroll to position [143, 0]
click at [374, 304] on span "TAKE AGAIN" at bounding box center [365, 307] width 58 height 10
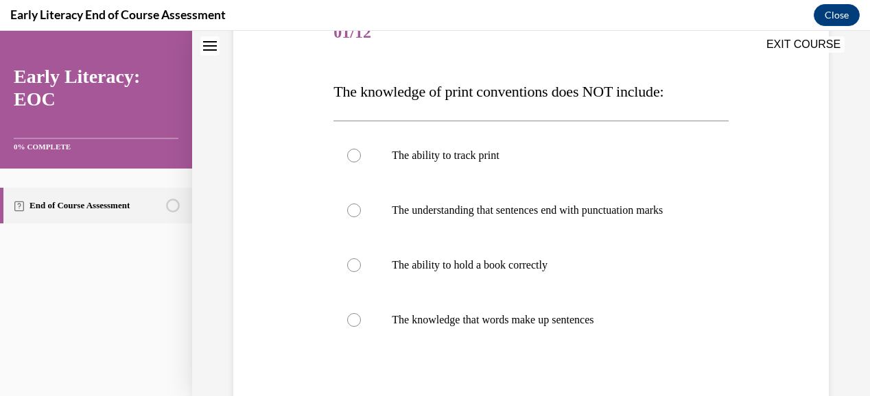
scroll to position [184, 0]
click at [547, 344] on div at bounding box center [530, 320] width 394 height 55
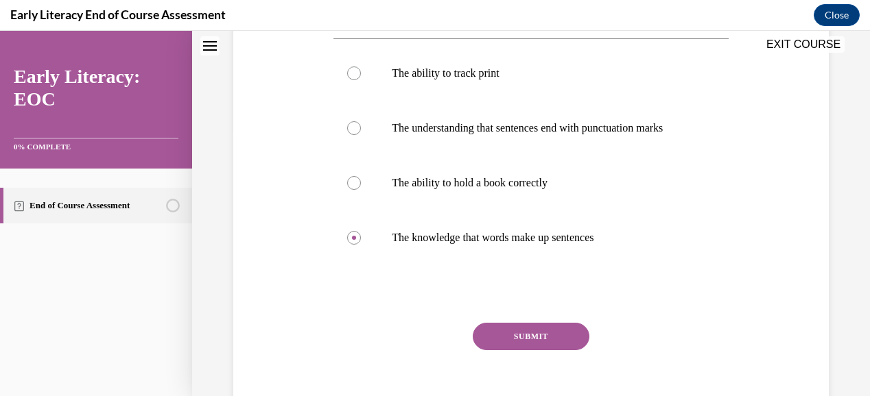
scroll to position [272, 0]
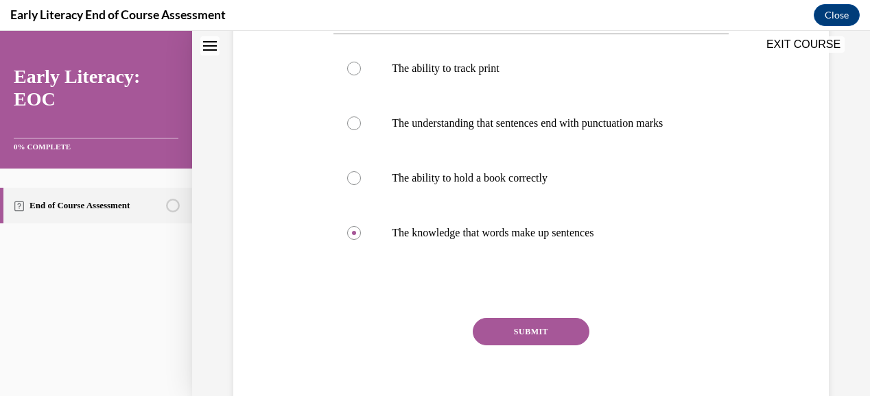
click at [569, 332] on button "SUBMIT" at bounding box center [530, 331] width 117 height 27
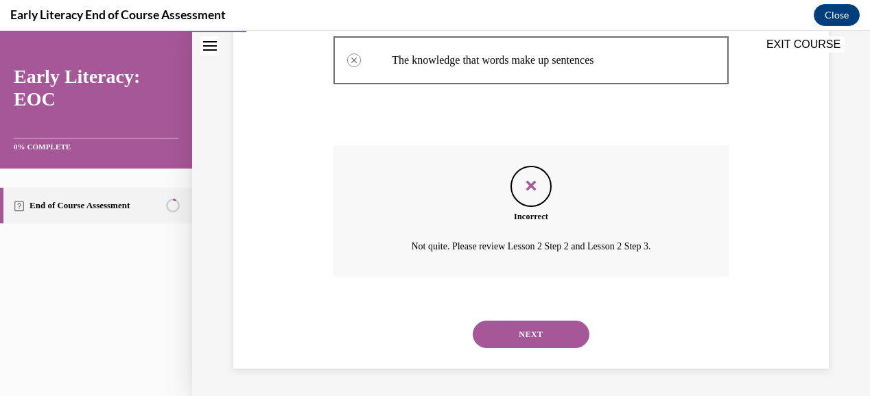
scroll to position [457, 0]
click at [531, 334] on button "NEXT" at bounding box center [530, 334] width 117 height 27
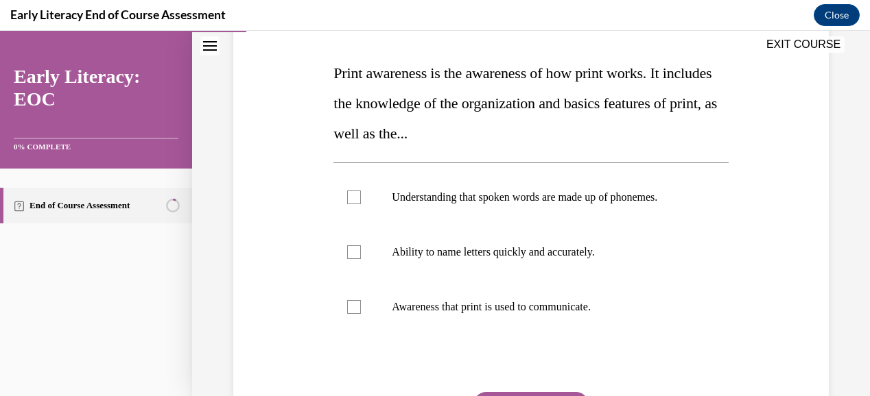
scroll to position [206, 0]
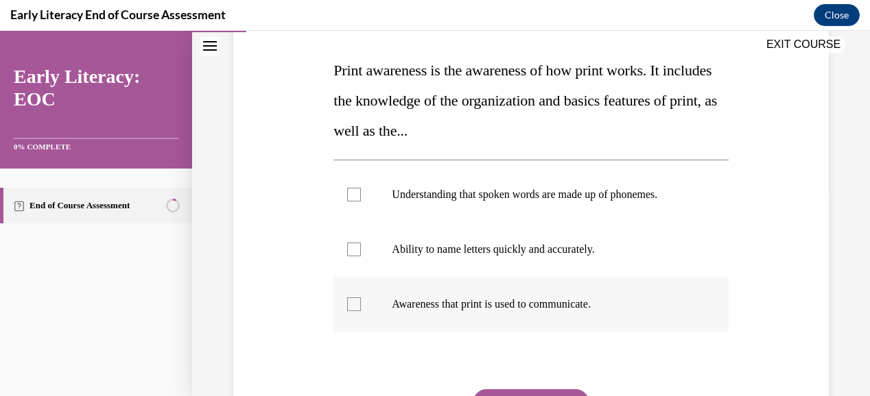
click at [558, 299] on p "Awareness that print is used to communicate." at bounding box center [543, 305] width 302 height 14
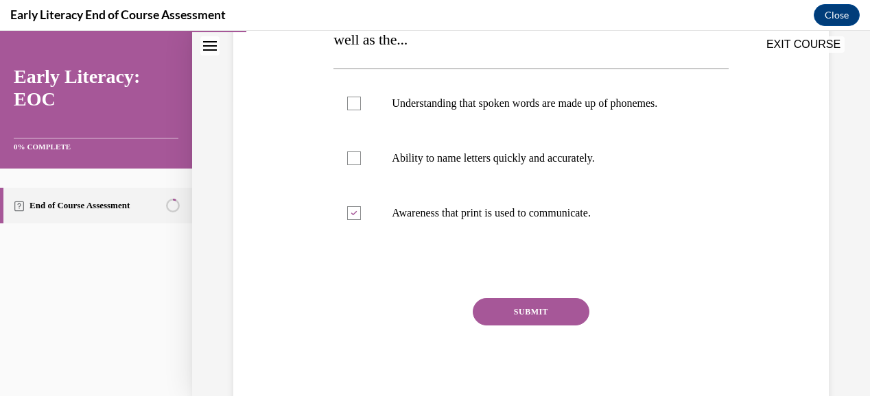
click at [531, 311] on button "SUBMIT" at bounding box center [530, 311] width 117 height 27
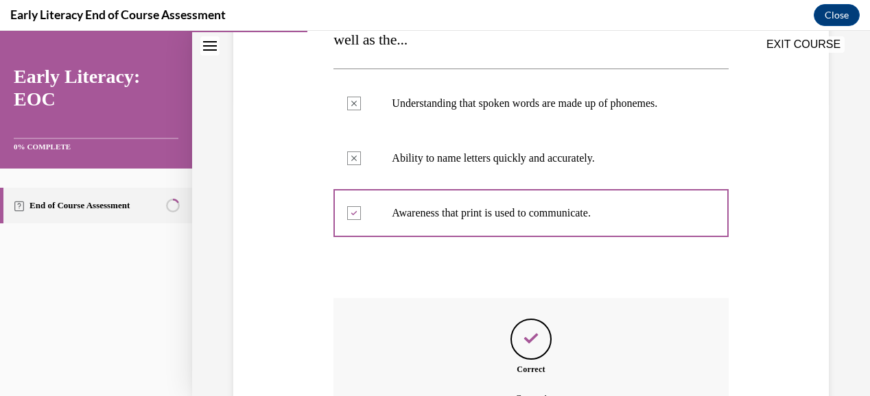
scroll to position [449, 0]
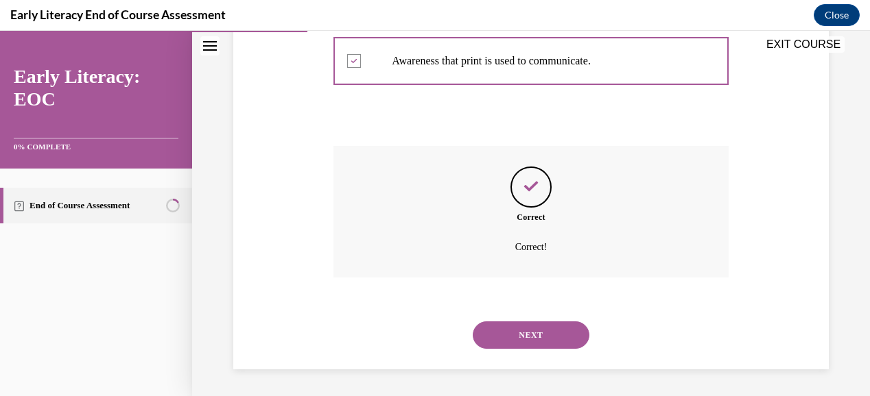
click at [541, 331] on button "NEXT" at bounding box center [530, 335] width 117 height 27
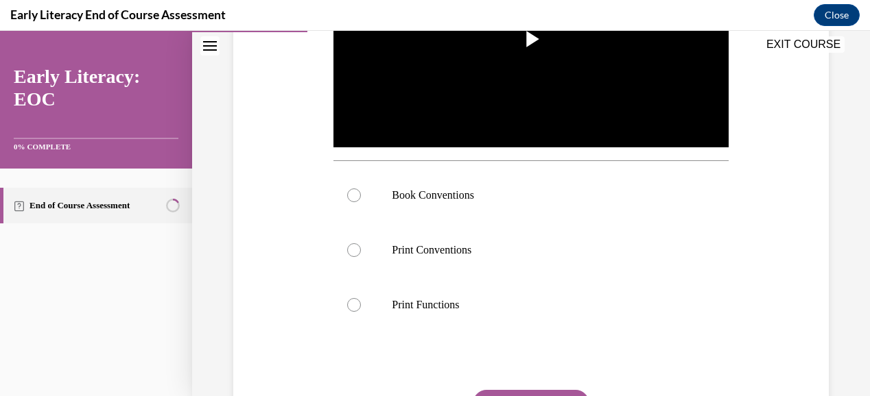
scroll to position [378, 0]
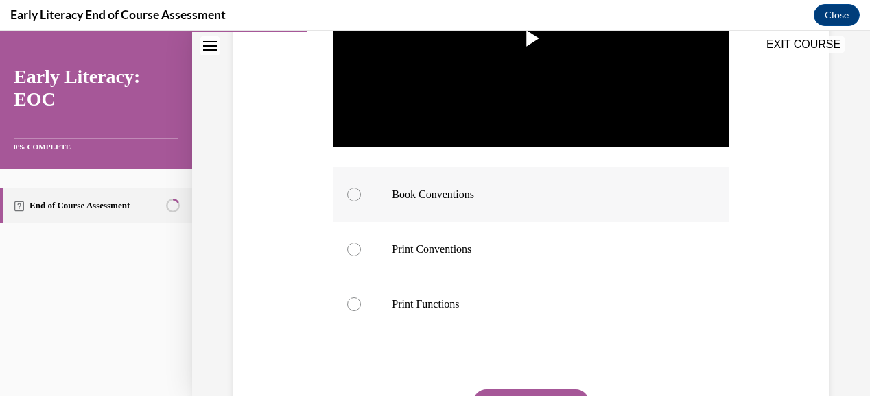
click at [385, 191] on div at bounding box center [530, 194] width 394 height 55
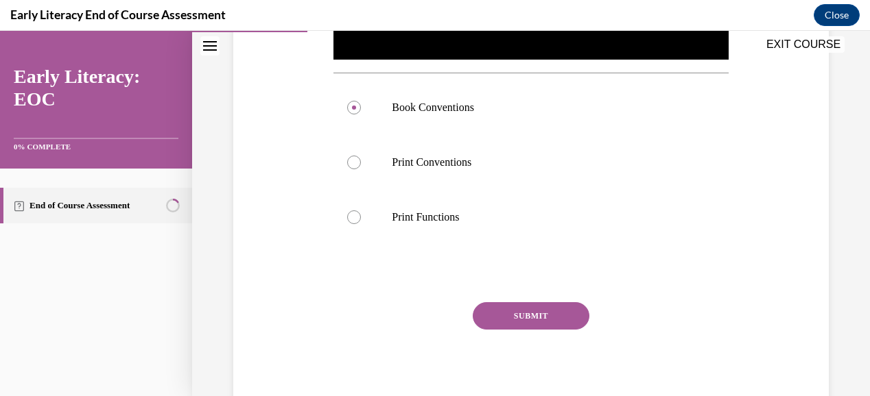
click at [558, 313] on button "SUBMIT" at bounding box center [530, 315] width 117 height 27
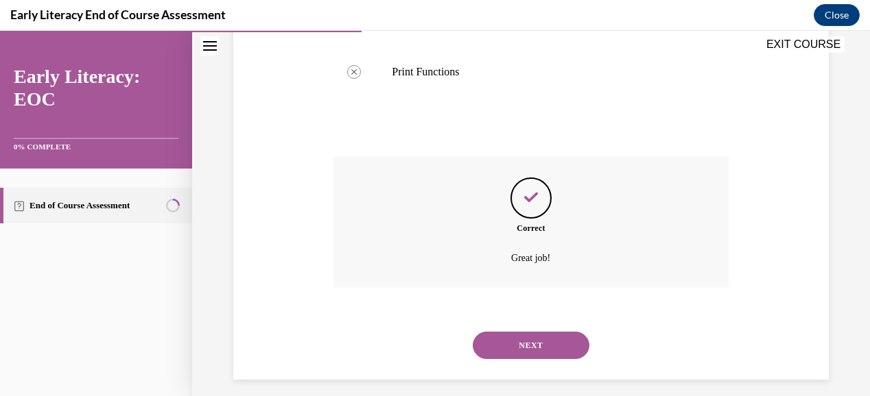
scroll to position [611, 0]
click at [547, 333] on button "NEXT" at bounding box center [530, 344] width 117 height 27
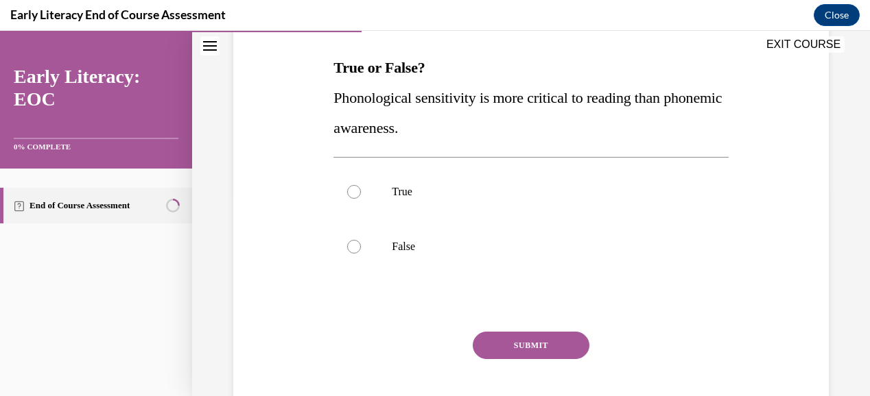
scroll to position [209, 0]
click at [546, 237] on div at bounding box center [530, 246] width 394 height 55
click at [538, 346] on button "SUBMIT" at bounding box center [530, 344] width 117 height 27
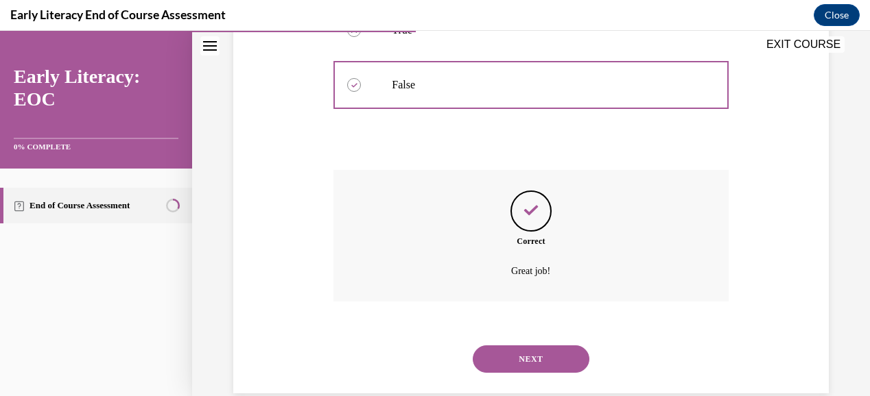
scroll to position [372, 0]
click at [557, 353] on button "NEXT" at bounding box center [530, 357] width 117 height 27
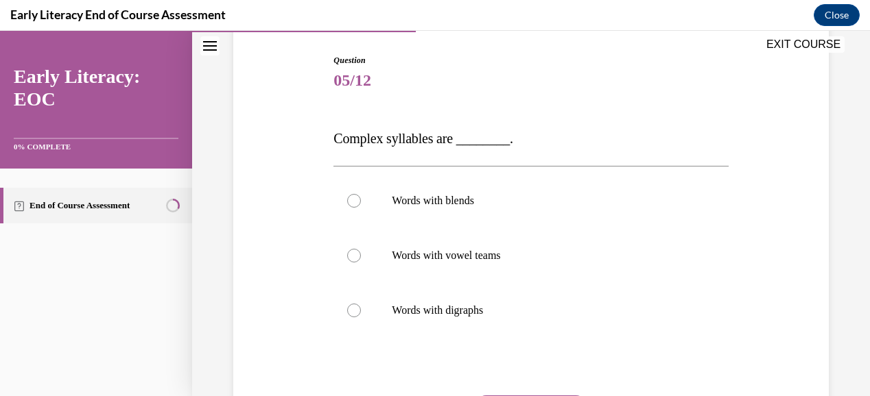
scroll to position [143, 0]
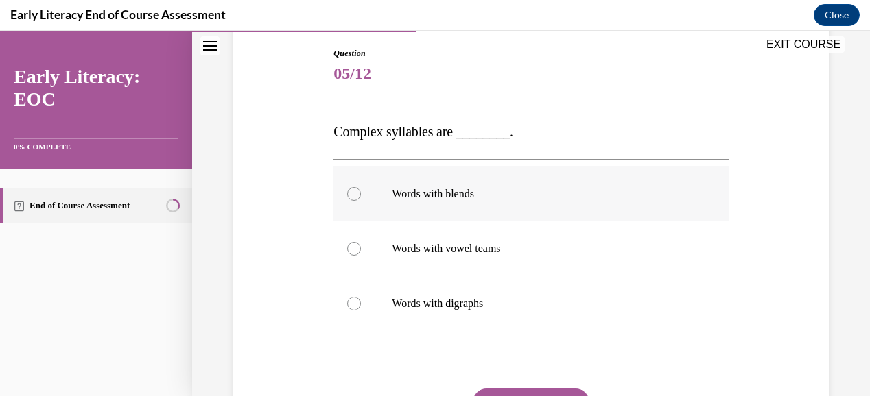
click at [468, 197] on p "Words with blends" at bounding box center [543, 194] width 302 height 14
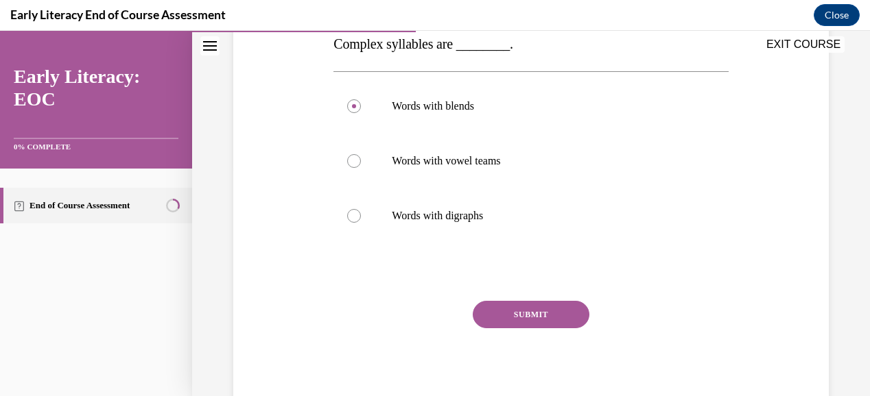
click at [535, 311] on button "SUBMIT" at bounding box center [530, 314] width 117 height 27
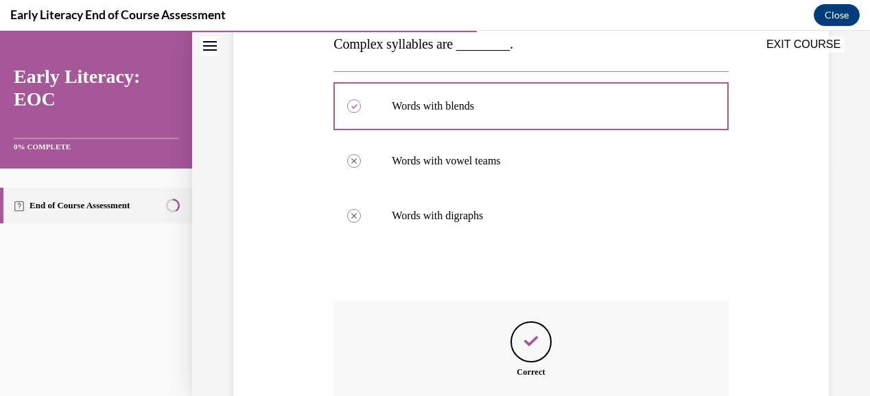
scroll to position [386, 0]
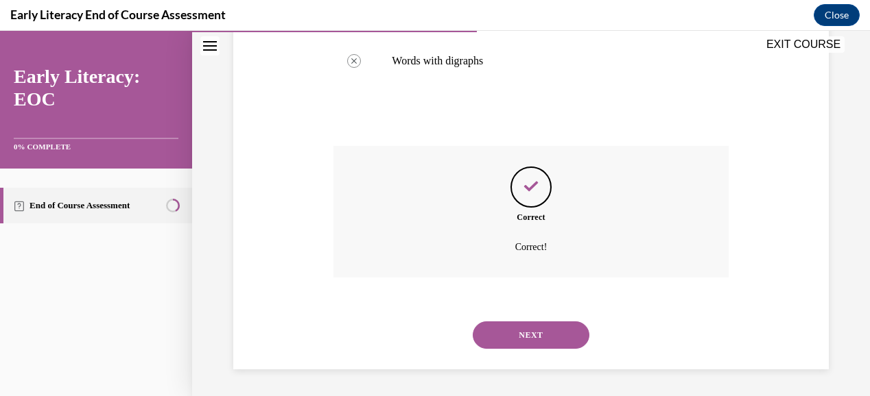
click at [542, 334] on button "NEXT" at bounding box center [530, 335] width 117 height 27
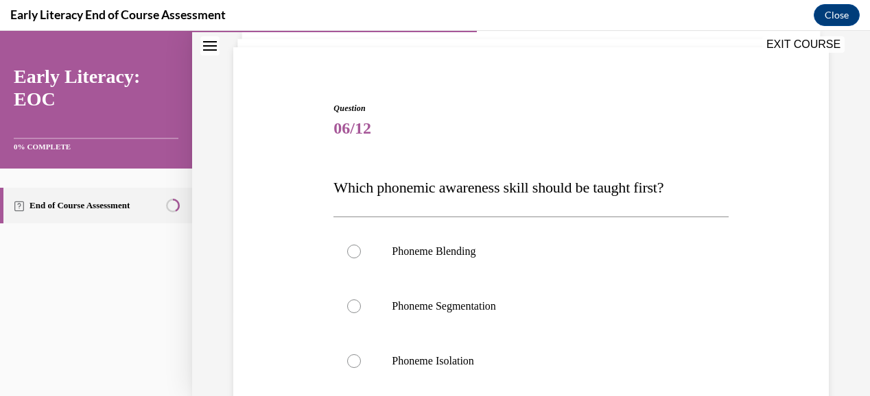
scroll to position [96, 0]
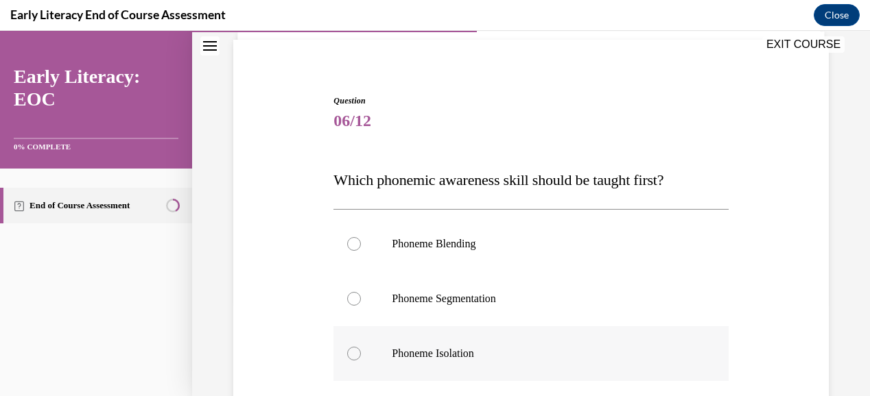
click at [458, 372] on div at bounding box center [530, 353] width 394 height 55
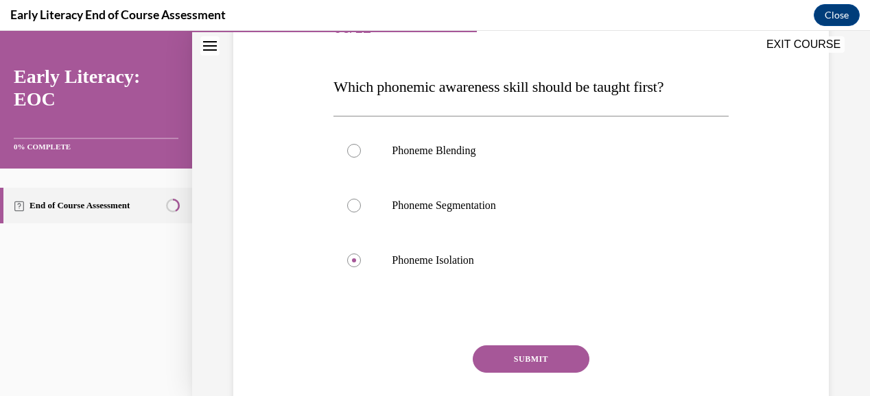
scroll to position [237, 0]
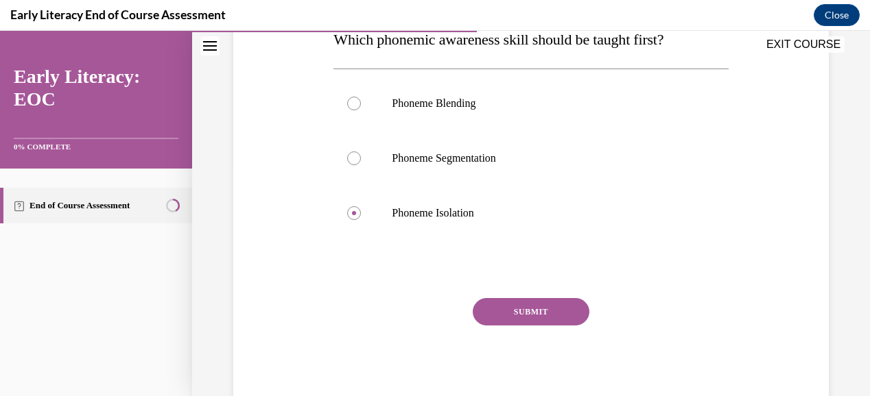
click at [560, 307] on button "SUBMIT" at bounding box center [530, 311] width 117 height 27
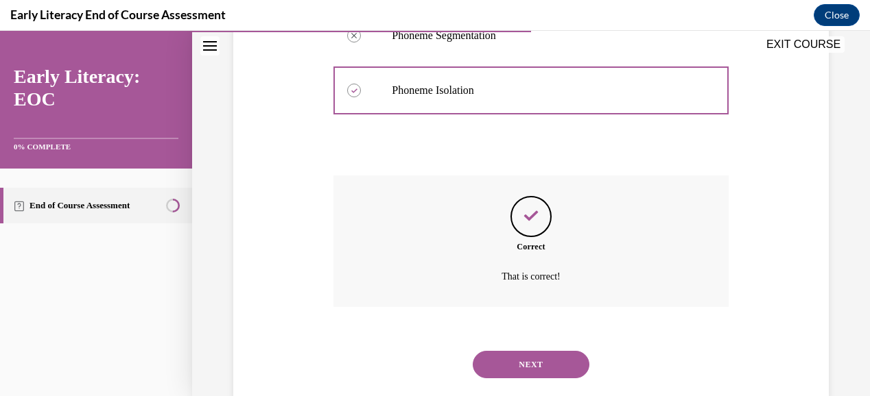
scroll to position [389, 0]
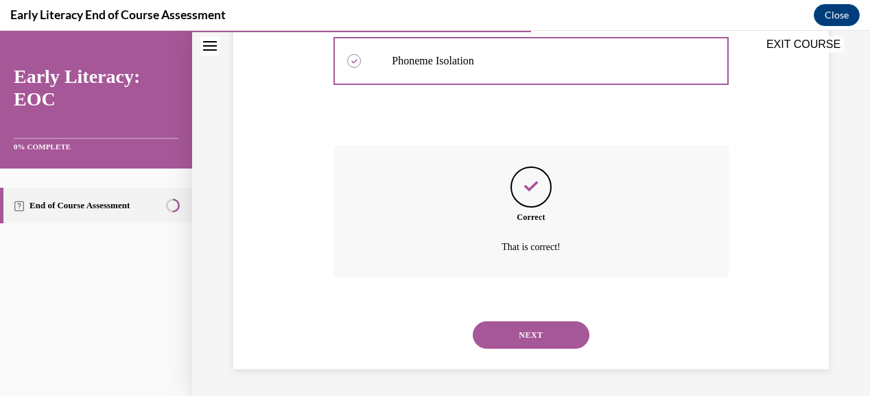
click at [561, 333] on button "NEXT" at bounding box center [530, 335] width 117 height 27
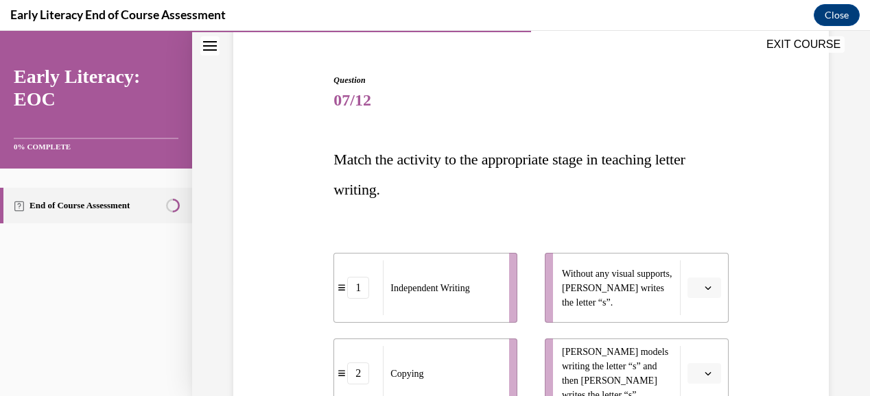
scroll to position [119, 0]
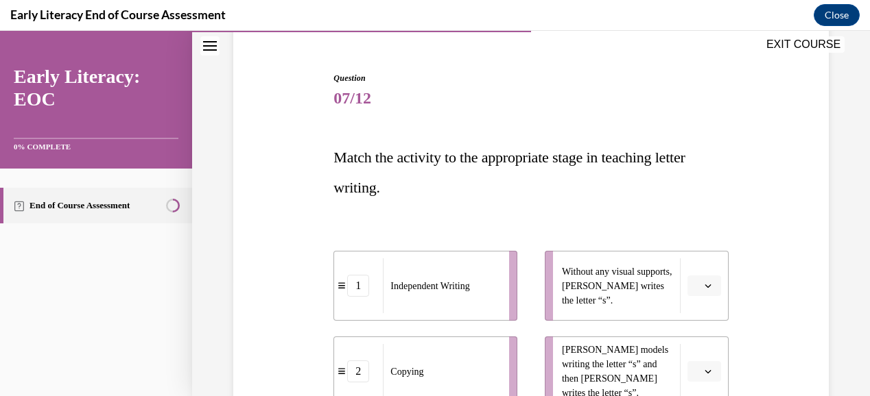
click at [703, 283] on span "button" at bounding box center [708, 286] width 10 height 10
click at [691, 223] on span "2" at bounding box center [689, 227] width 5 height 11
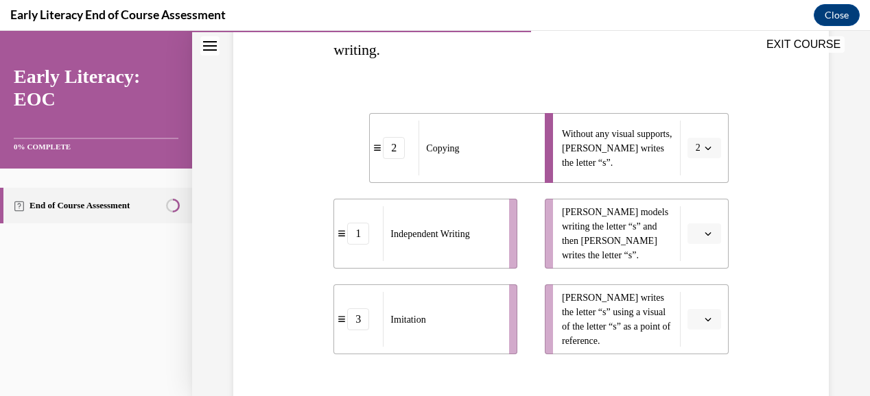
scroll to position [257, 0]
click at [693, 143] on button "2" at bounding box center [704, 147] width 34 height 21
click at [684, 197] on div "1" at bounding box center [690, 204] width 34 height 27
click at [704, 232] on icon "button" at bounding box center [707, 233] width 7 height 7
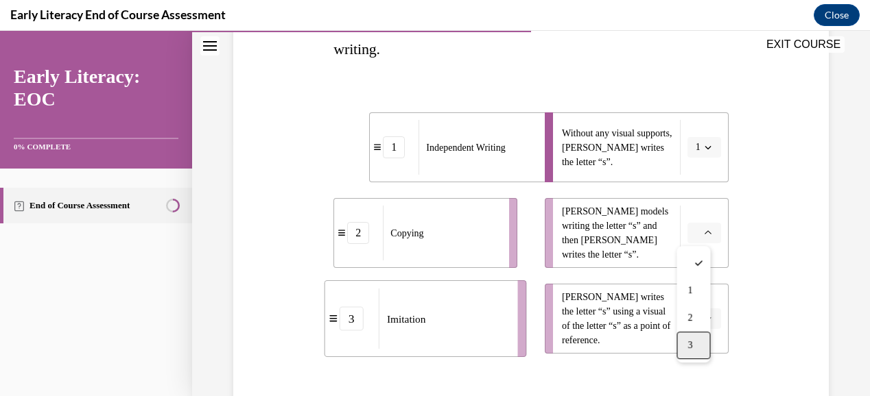
click at [699, 344] on div "3" at bounding box center [693, 345] width 34 height 27
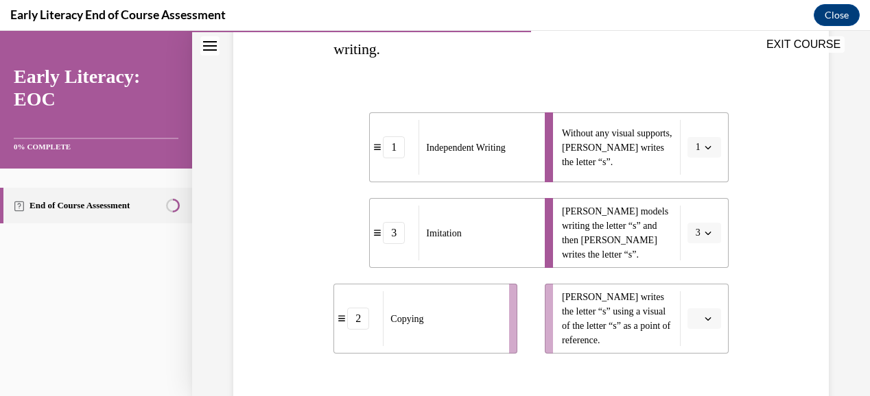
click at [703, 314] on span "button" at bounding box center [708, 319] width 10 height 10
click at [692, 256] on span "2" at bounding box center [689, 260] width 5 height 11
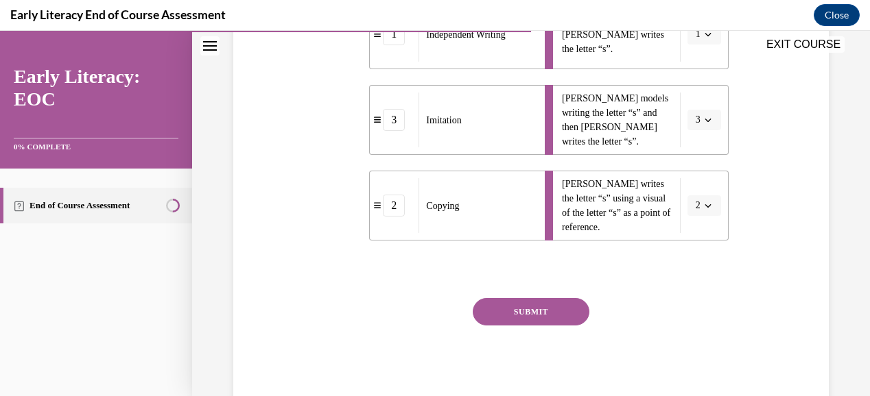
click at [561, 309] on button "SUBMIT" at bounding box center [530, 311] width 117 height 27
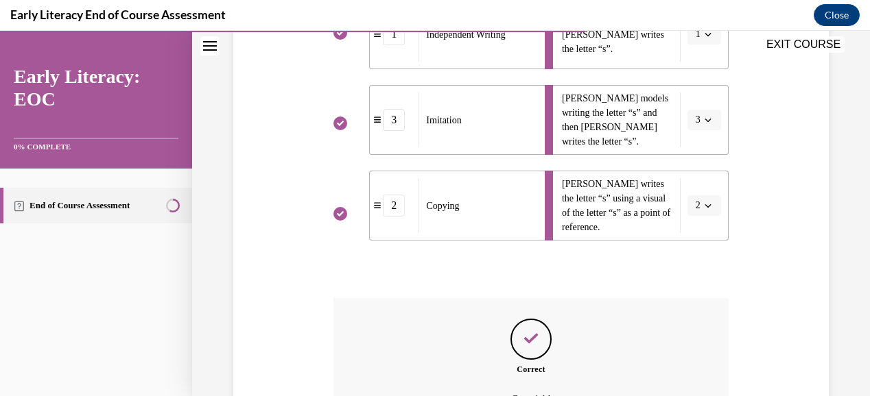
scroll to position [523, 0]
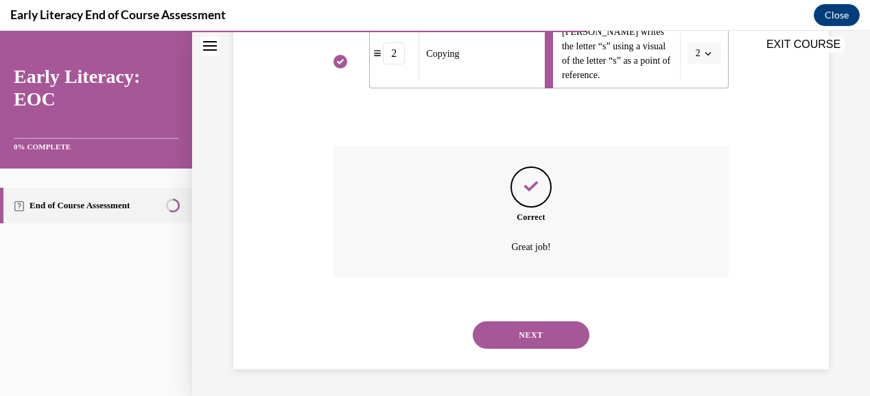
click at [550, 335] on button "NEXT" at bounding box center [530, 335] width 117 height 27
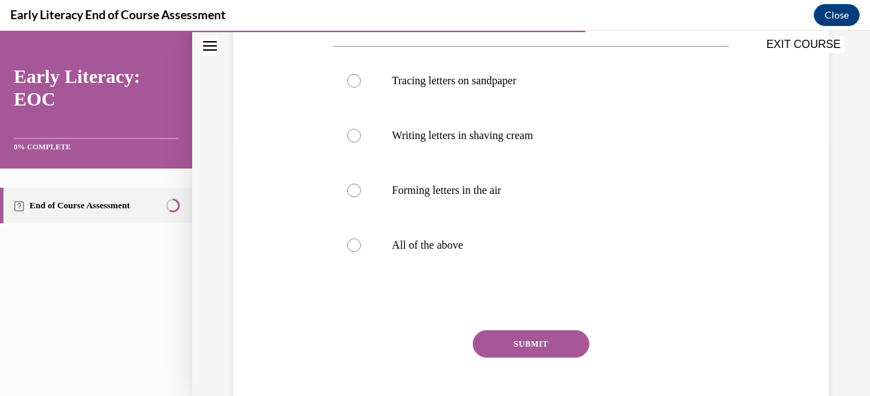
scroll to position [275, 0]
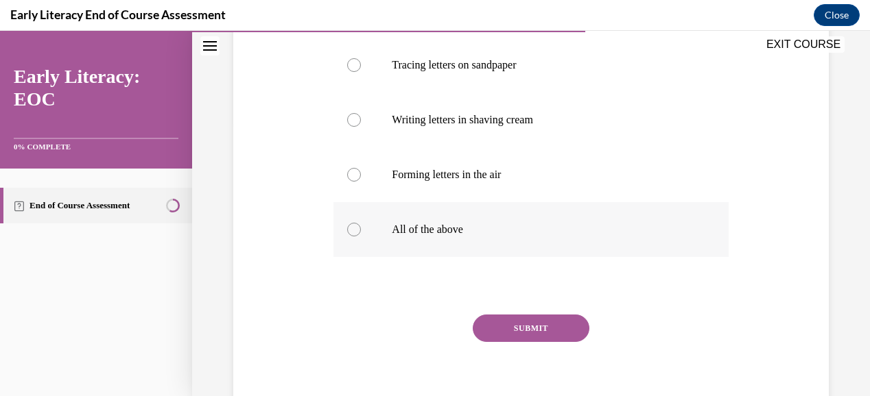
click at [447, 217] on div at bounding box center [530, 229] width 394 height 55
click at [520, 324] on button "SUBMIT" at bounding box center [530, 328] width 117 height 27
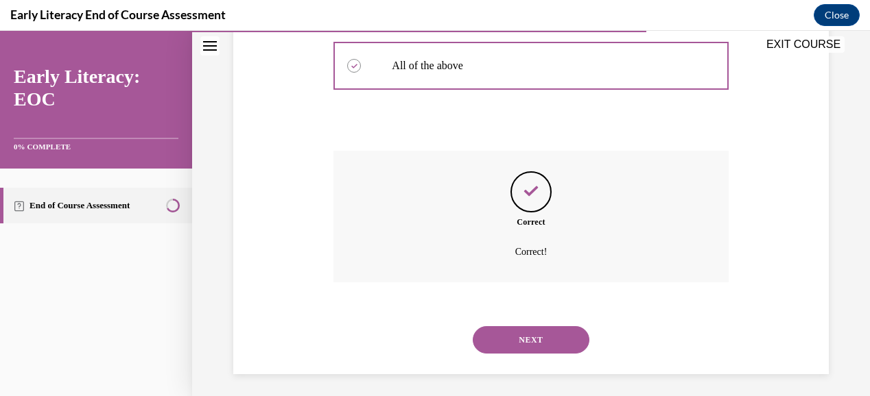
scroll to position [442, 0]
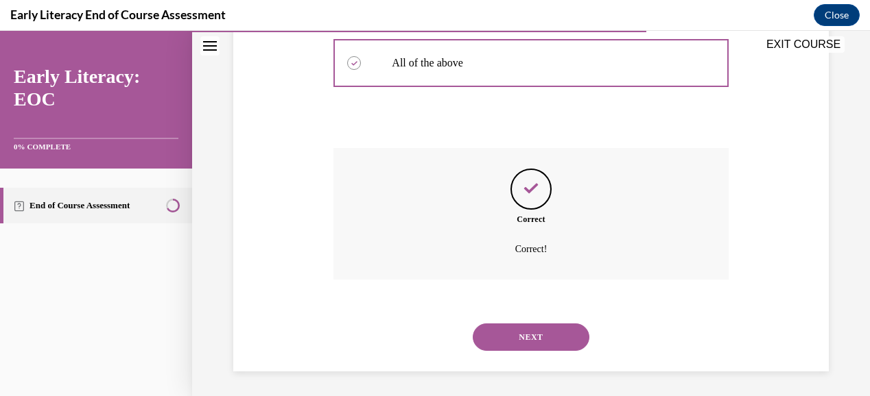
click at [553, 331] on button "NEXT" at bounding box center [530, 337] width 117 height 27
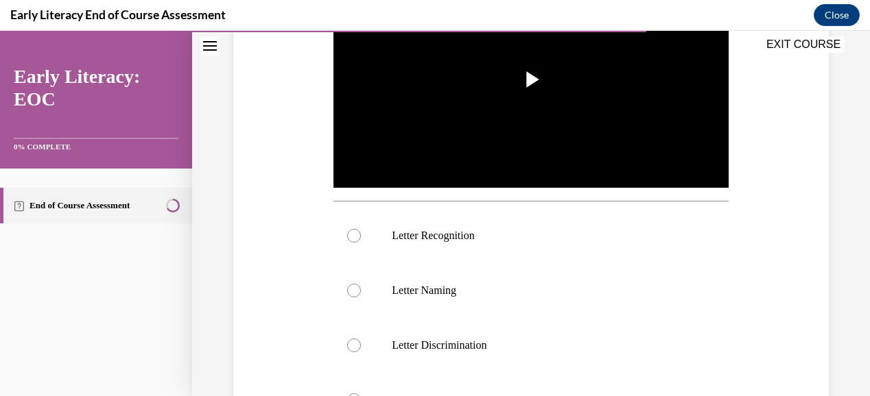
scroll to position [345, 0]
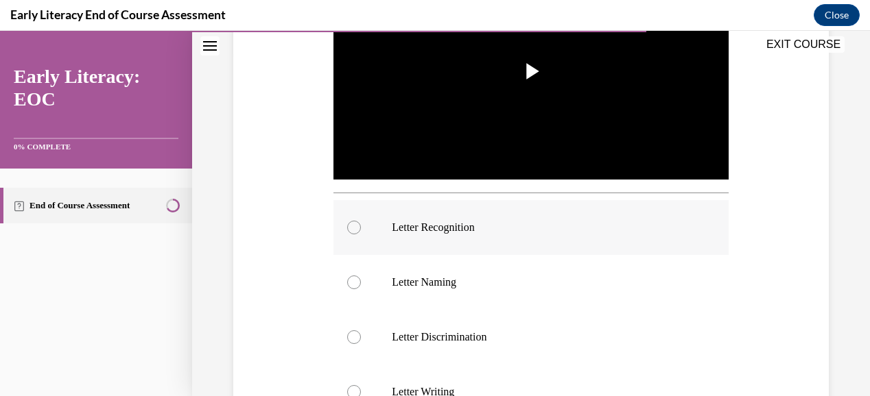
click at [455, 228] on p "Letter Recognition" at bounding box center [543, 228] width 302 height 14
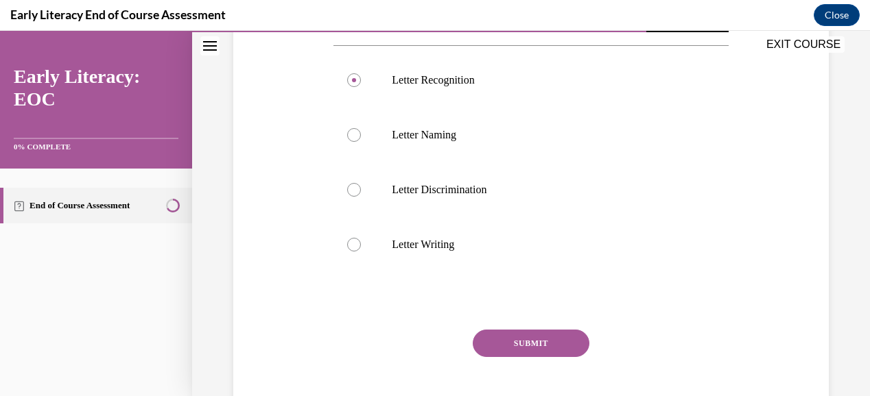
scroll to position [493, 0]
click at [537, 332] on button "SUBMIT" at bounding box center [530, 342] width 117 height 27
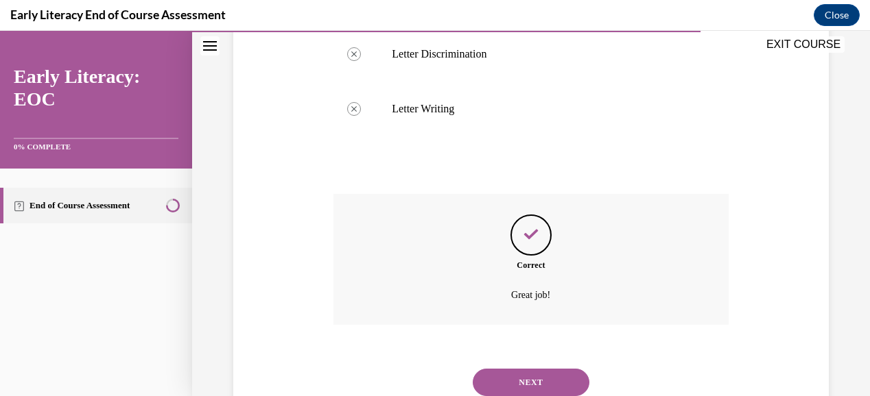
scroll to position [651, 0]
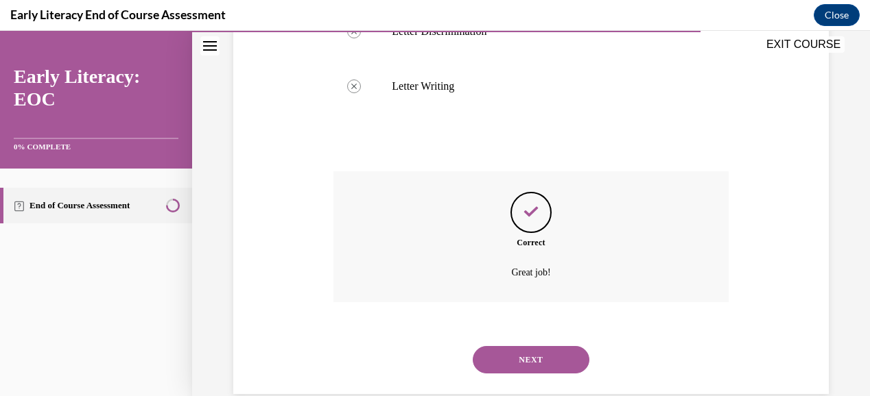
click at [558, 353] on button "NEXT" at bounding box center [530, 359] width 117 height 27
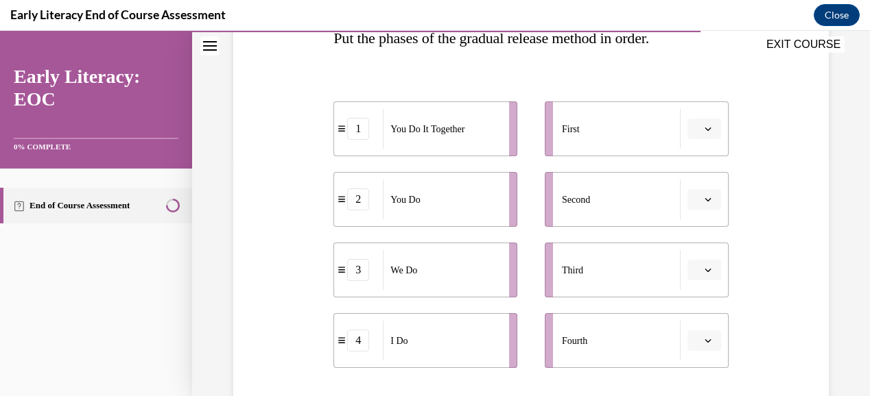
scroll to position [247, 0]
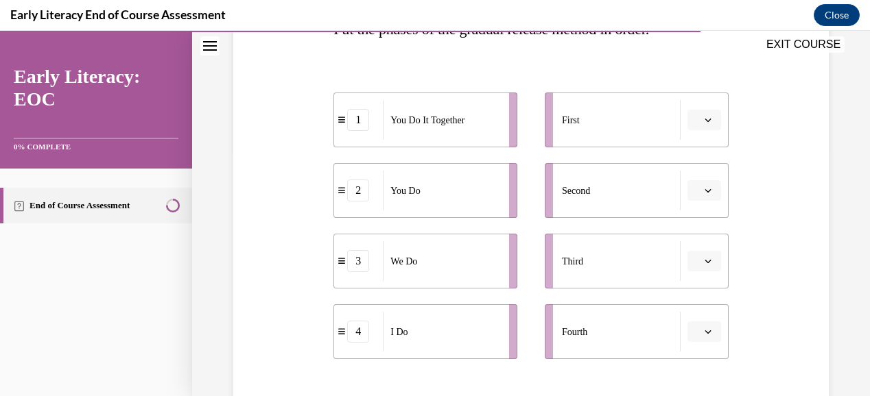
click at [703, 117] on span "button" at bounding box center [708, 120] width 10 height 10
click at [695, 250] on div "4" at bounding box center [693, 259] width 34 height 27
click at [703, 187] on span "button" at bounding box center [708, 191] width 10 height 10
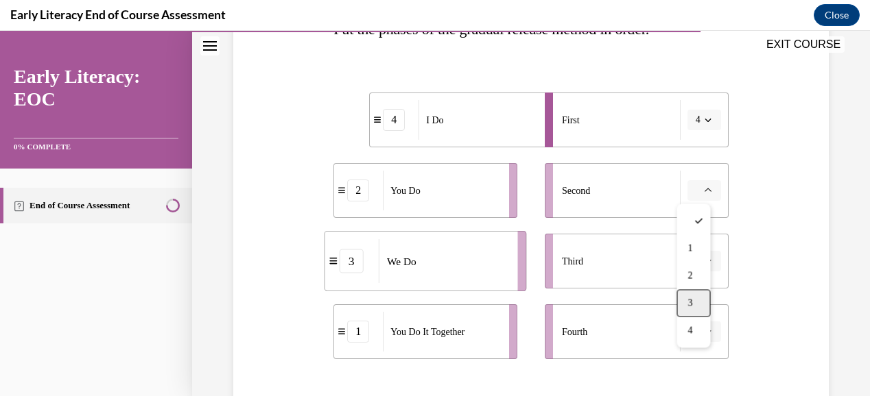
click at [698, 296] on div "3" at bounding box center [693, 302] width 34 height 27
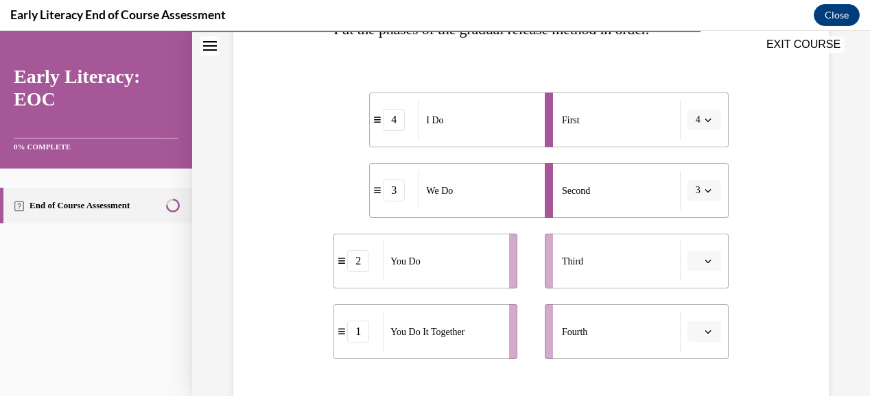
click at [706, 259] on button "button" at bounding box center [704, 261] width 34 height 21
click at [695, 151] on div "1" at bounding box center [693, 148] width 34 height 27
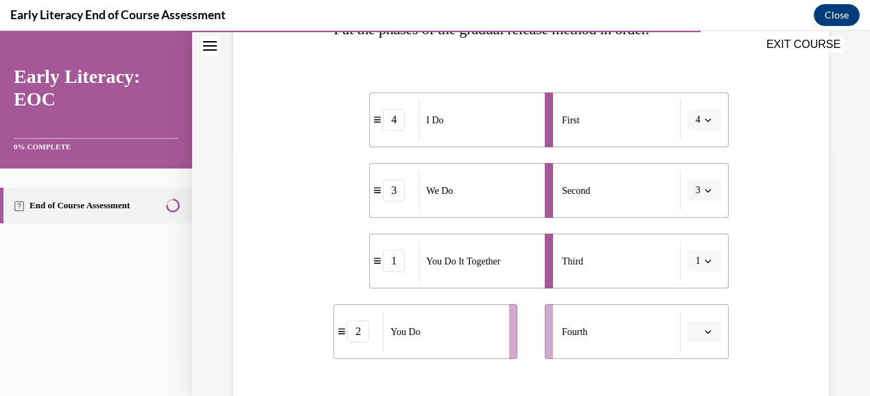
click at [698, 322] on button "button" at bounding box center [704, 332] width 34 height 21
click at [692, 249] on span "2" at bounding box center [689, 246] width 5 height 11
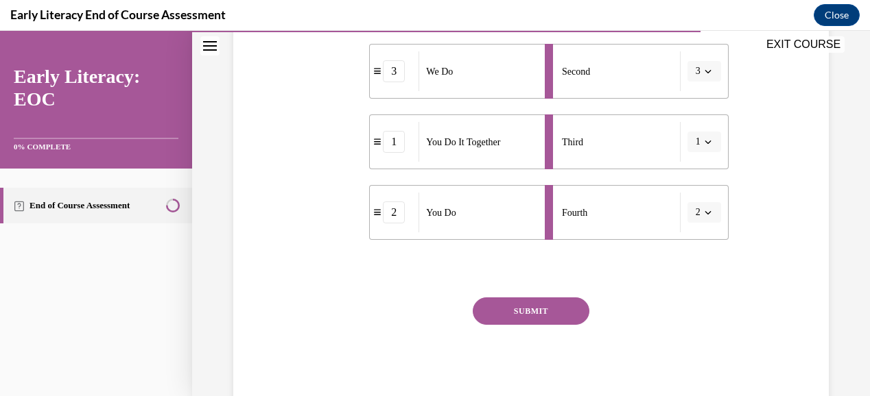
click at [539, 309] on button "SUBMIT" at bounding box center [530, 311] width 117 height 27
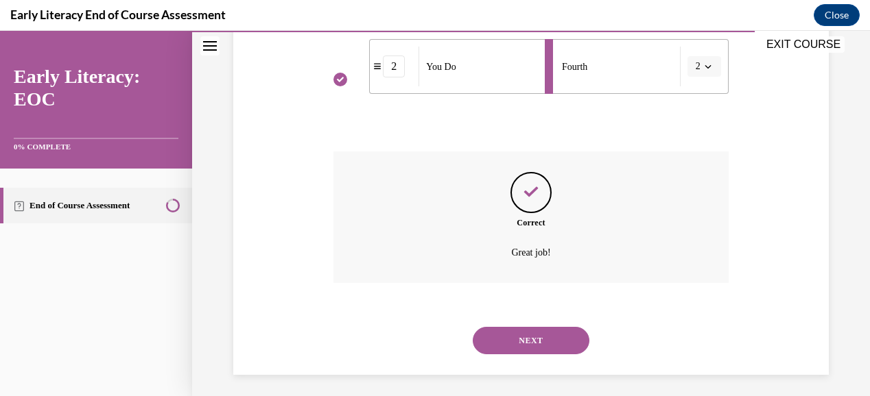
scroll to position [513, 0]
click at [550, 340] on button "NEXT" at bounding box center [530, 339] width 117 height 27
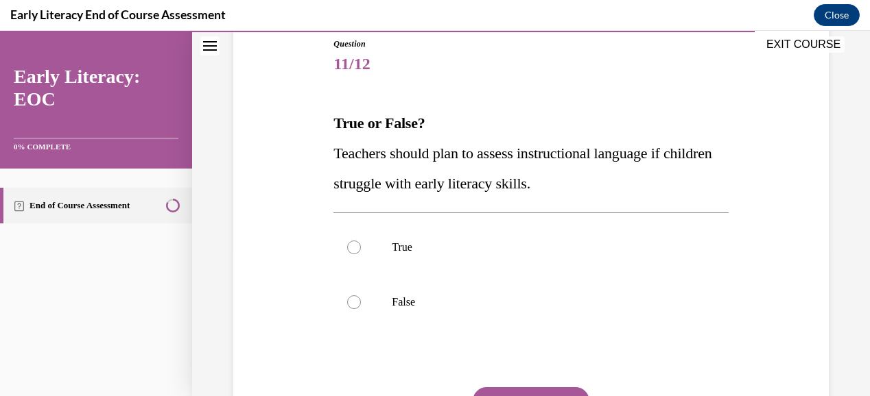
scroll to position [157, 0]
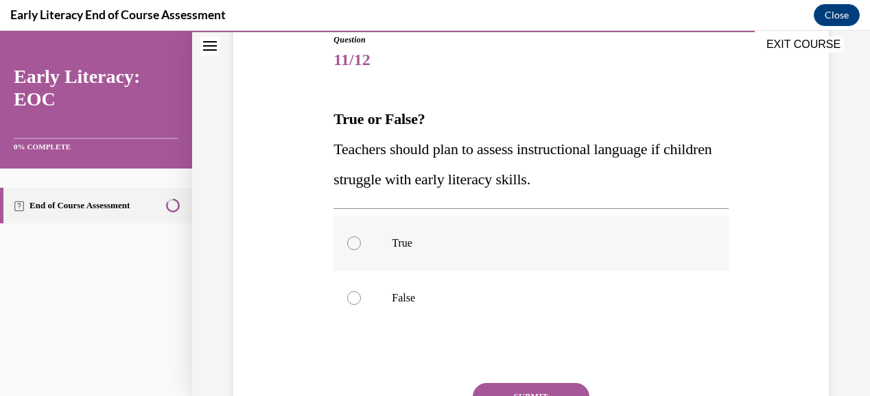
click at [519, 252] on div at bounding box center [530, 243] width 394 height 55
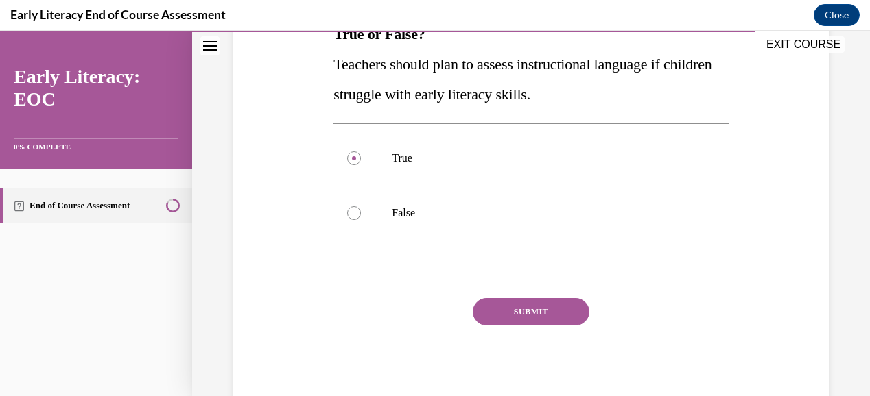
click at [553, 310] on button "SUBMIT" at bounding box center [530, 311] width 117 height 27
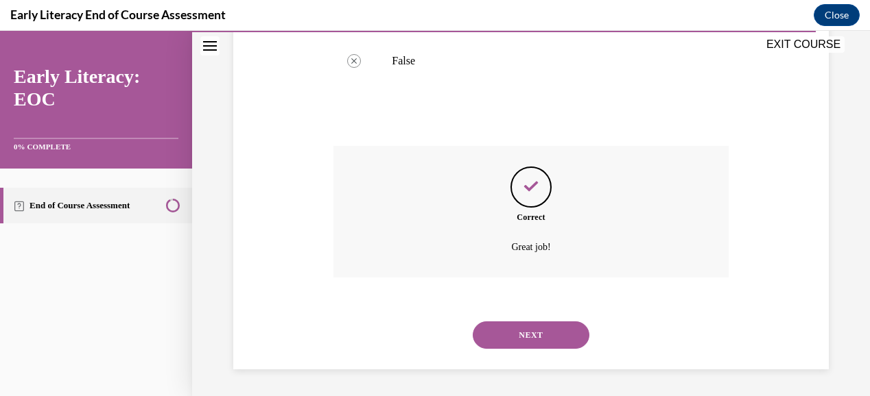
click at [539, 335] on button "NEXT" at bounding box center [530, 335] width 117 height 27
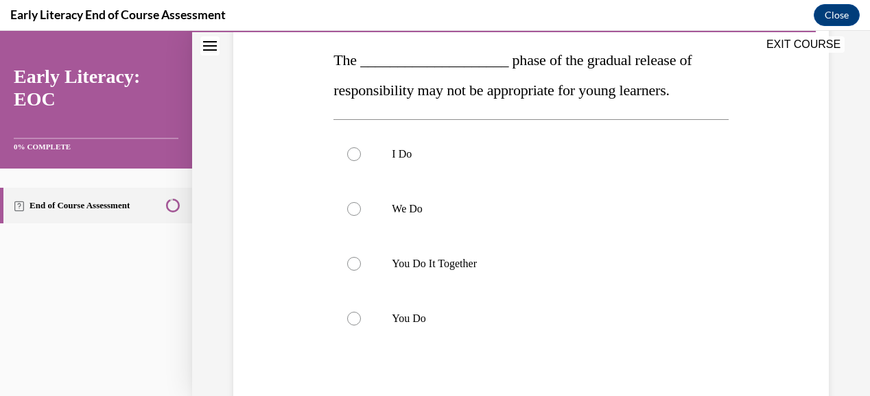
scroll to position [215, 0]
click at [586, 305] on div at bounding box center [530, 320] width 394 height 55
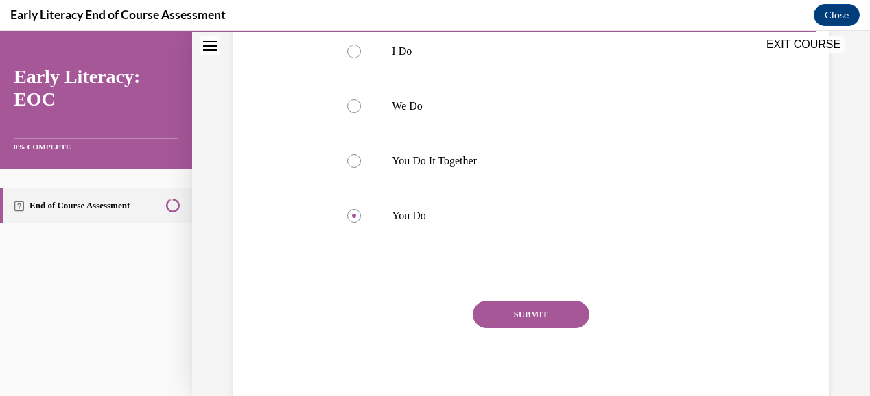
click at [565, 309] on button "SUBMIT" at bounding box center [530, 314] width 117 height 27
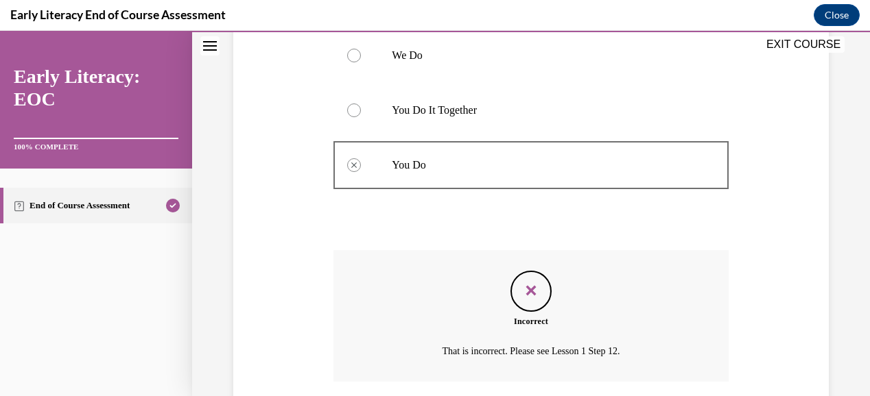
scroll to position [474, 0]
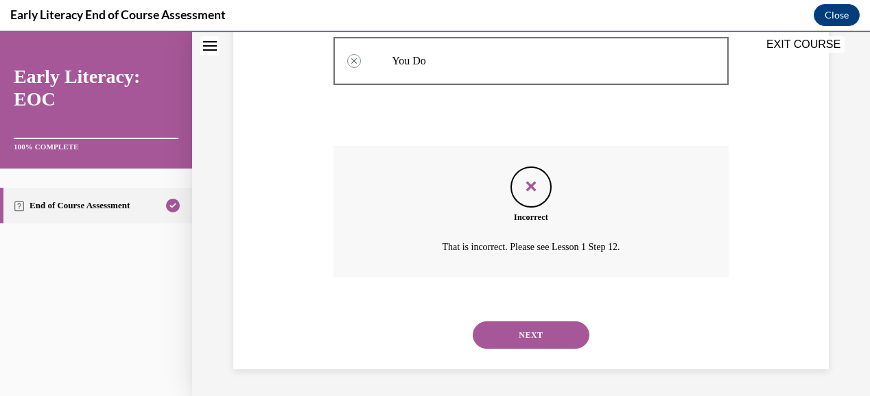
click at [549, 334] on button "NEXT" at bounding box center [530, 335] width 117 height 27
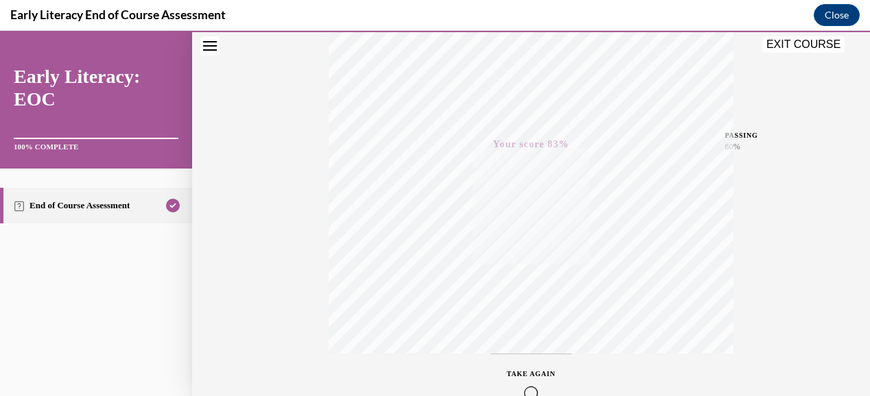
scroll to position [256, 0]
click at [804, 45] on button "EXIT COURSE" at bounding box center [803, 44] width 82 height 16
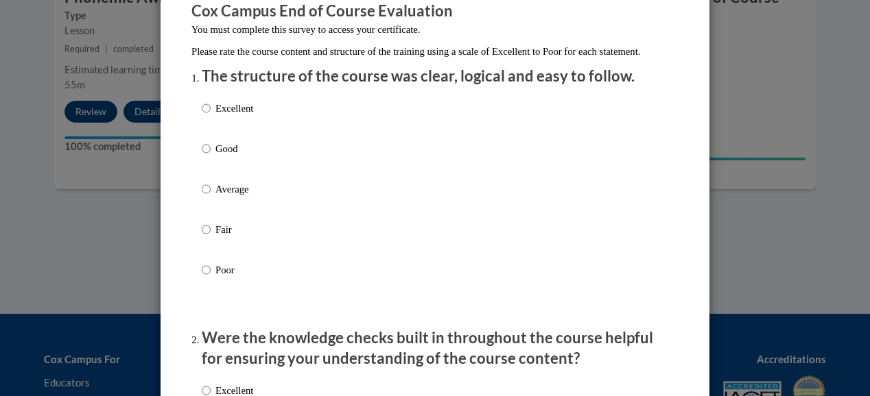
scroll to position [136, 0]
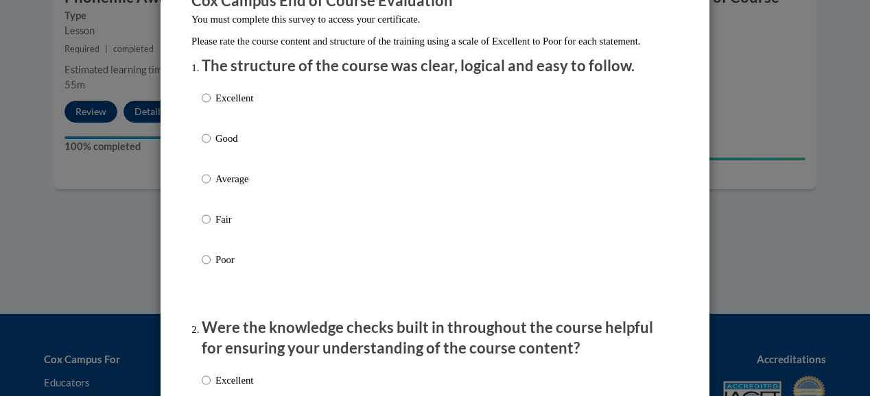
click at [235, 106] on p "Excellent" at bounding box center [234, 98] width 38 height 15
click at [211, 106] on input "Excellent" at bounding box center [206, 98] width 9 height 15
radio input "true"
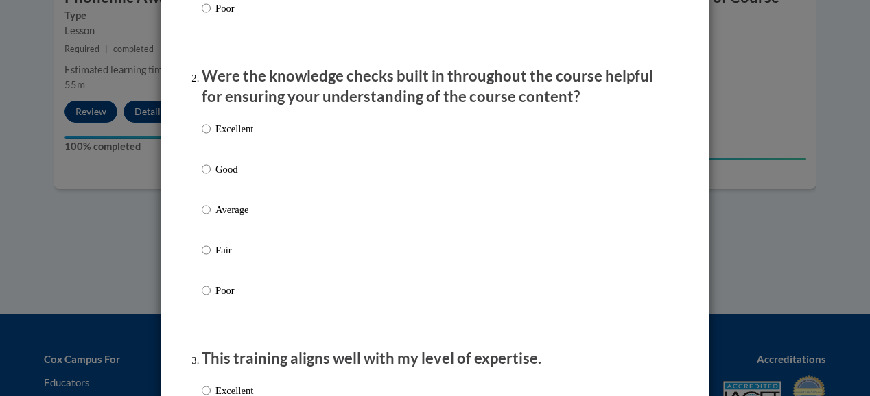
scroll to position [442, 0]
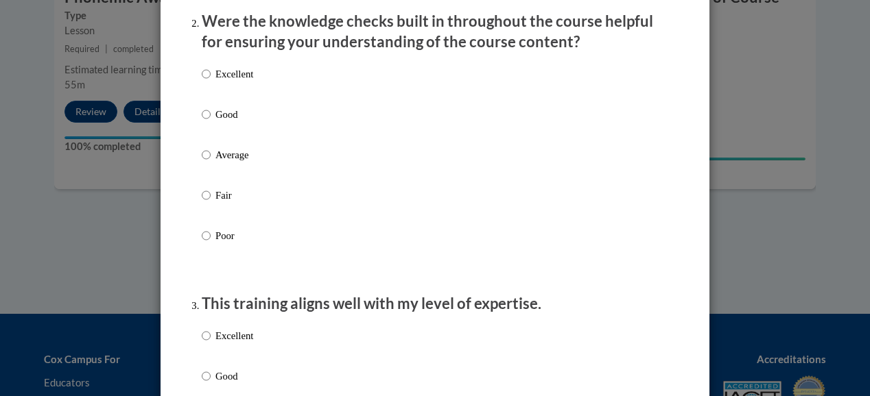
click at [242, 122] on p "Good" at bounding box center [234, 114] width 38 height 15
click at [211, 122] on input "Good" at bounding box center [206, 114] width 9 height 15
radio input "true"
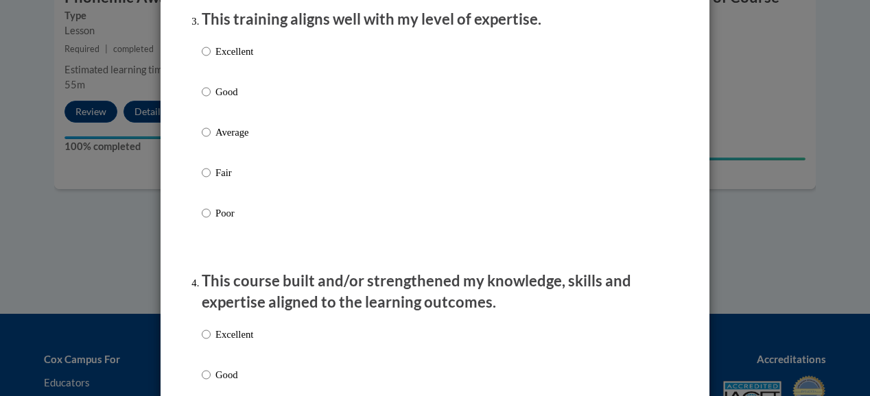
scroll to position [731, 0]
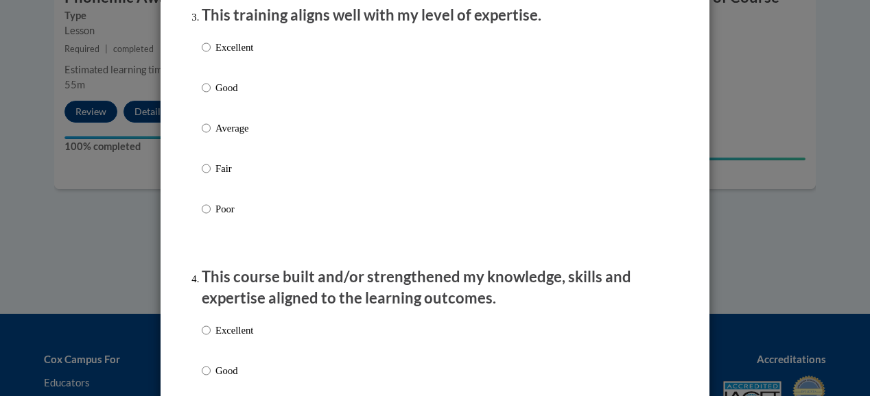
click at [211, 109] on label "Good" at bounding box center [227, 98] width 51 height 37
click at [211, 95] on input "Good" at bounding box center [206, 87] width 9 height 15
radio input "true"
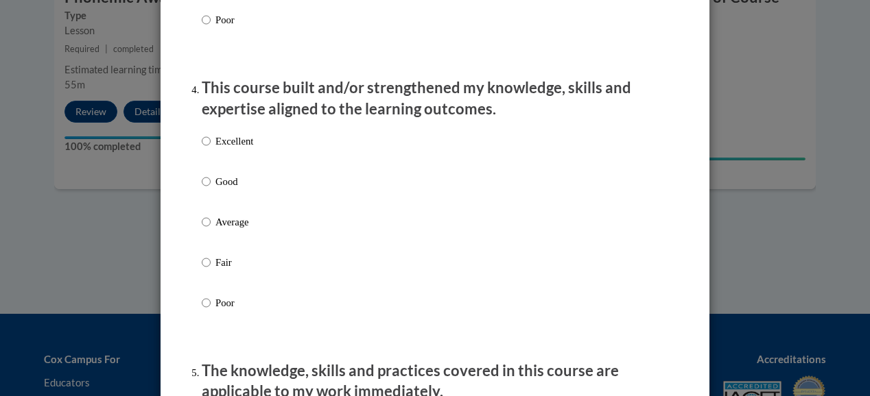
scroll to position [922, 0]
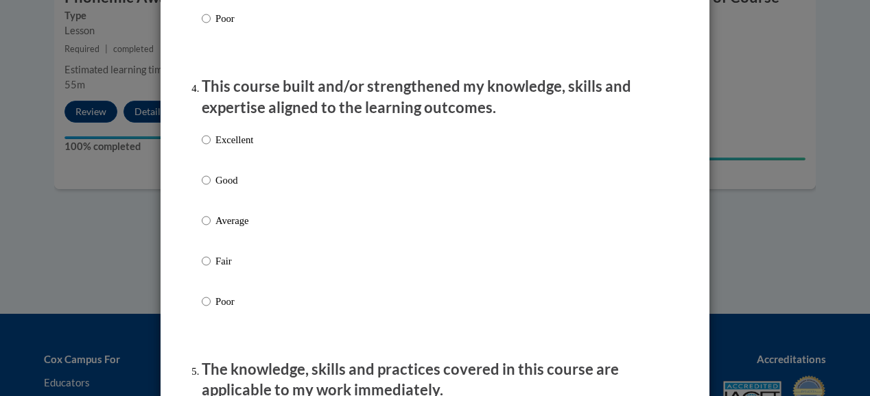
click at [228, 143] on div "Excellent Good Average Fair Poor" at bounding box center [227, 231] width 51 height 213
click at [237, 147] on p "Excellent" at bounding box center [234, 139] width 38 height 15
click at [211, 147] on input "Excellent" at bounding box center [206, 139] width 9 height 15
radio input "true"
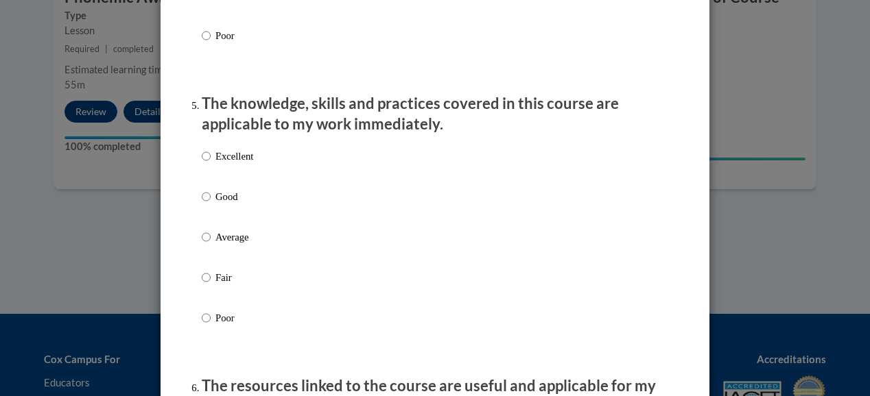
scroll to position [1211, 0]
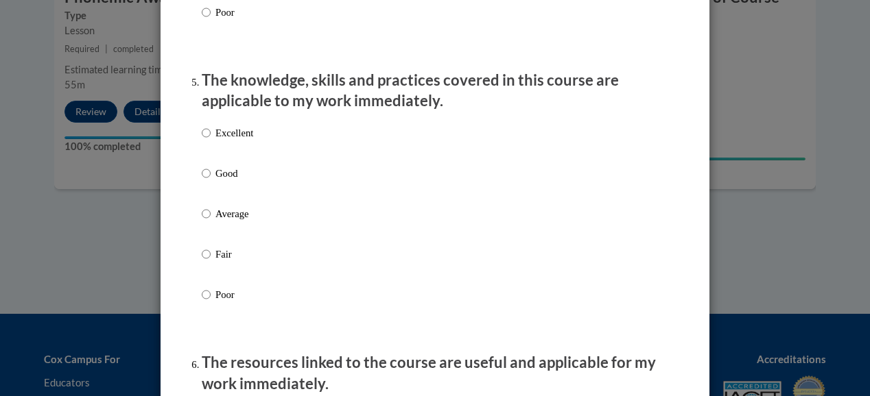
click at [239, 141] on p "Excellent" at bounding box center [234, 132] width 38 height 15
click at [211, 141] on input "Excellent" at bounding box center [206, 132] width 9 height 15
radio input "true"
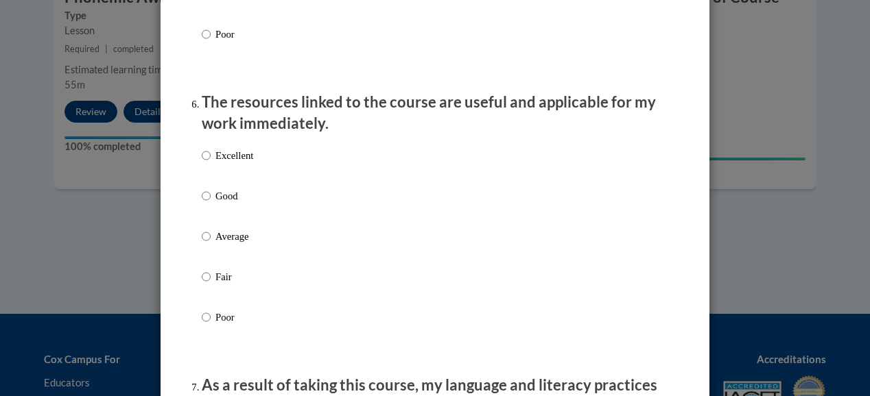
scroll to position [1481, 0]
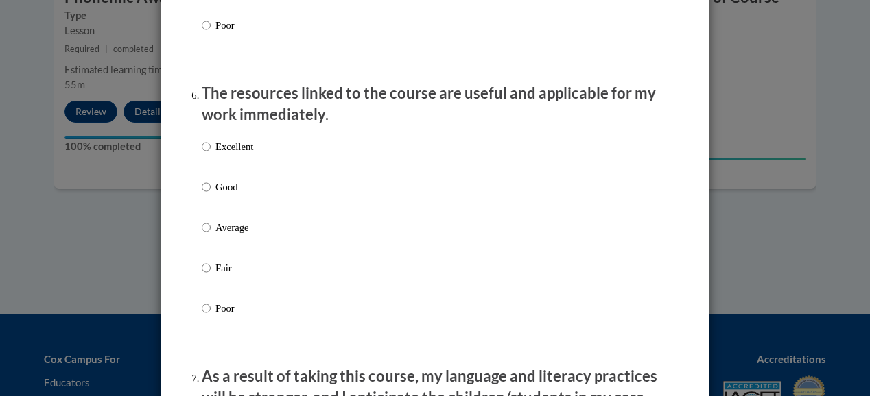
click at [230, 154] on p "Excellent" at bounding box center [234, 146] width 38 height 15
click at [211, 154] on input "Excellent" at bounding box center [206, 146] width 9 height 15
radio input "true"
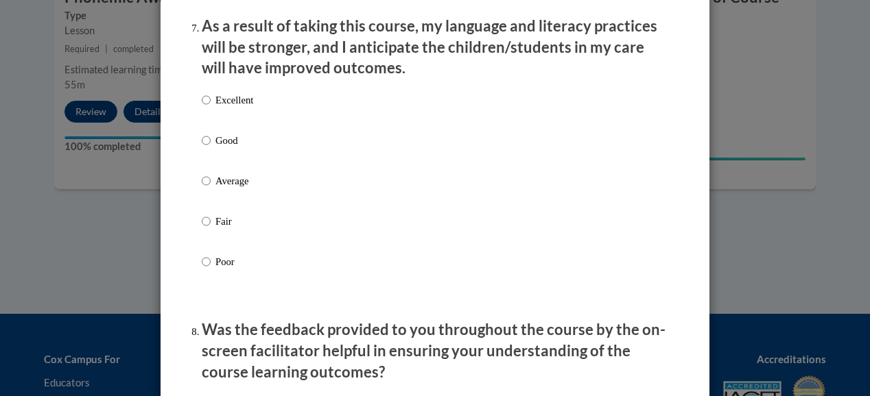
scroll to position [1832, 0]
click at [232, 107] on p "Excellent" at bounding box center [234, 99] width 38 height 15
click at [211, 107] on input "Excellent" at bounding box center [206, 99] width 9 height 15
radio input "true"
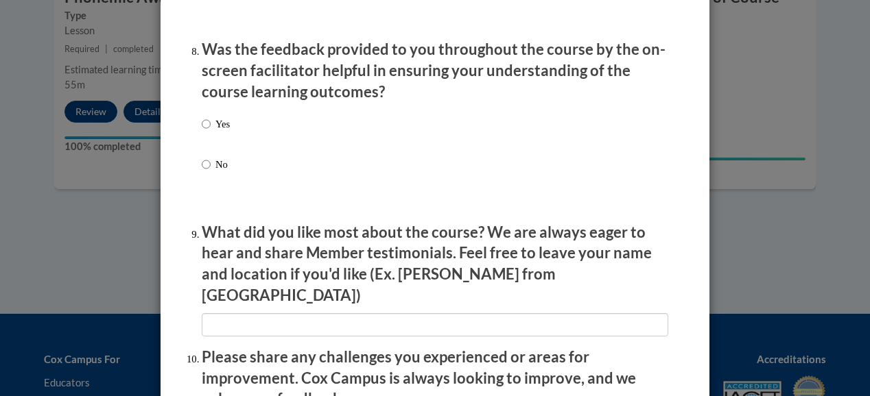
scroll to position [2112, 0]
click at [215, 131] on p "Yes" at bounding box center [222, 123] width 14 height 15
click at [211, 131] on input "Yes" at bounding box center [206, 123] width 9 height 15
radio input "true"
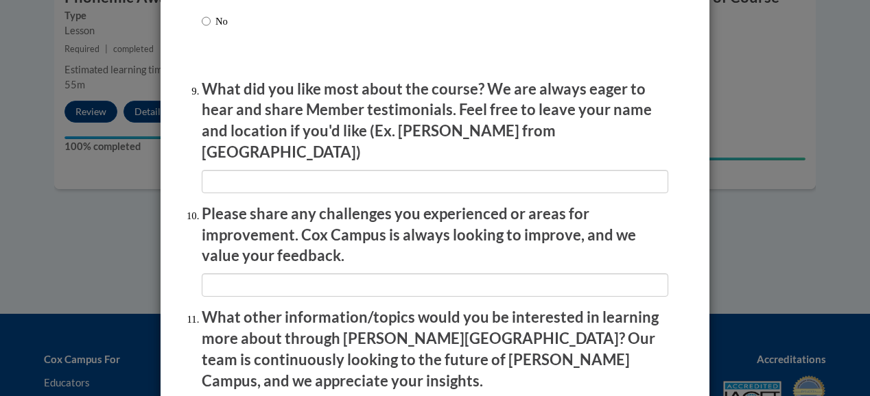
scroll to position [2257, 0]
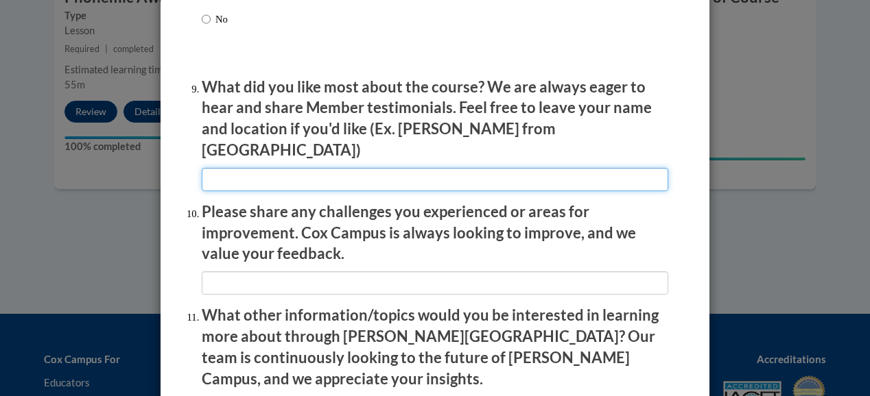
click at [514, 168] on input "textbox" at bounding box center [435, 179] width 466 height 23
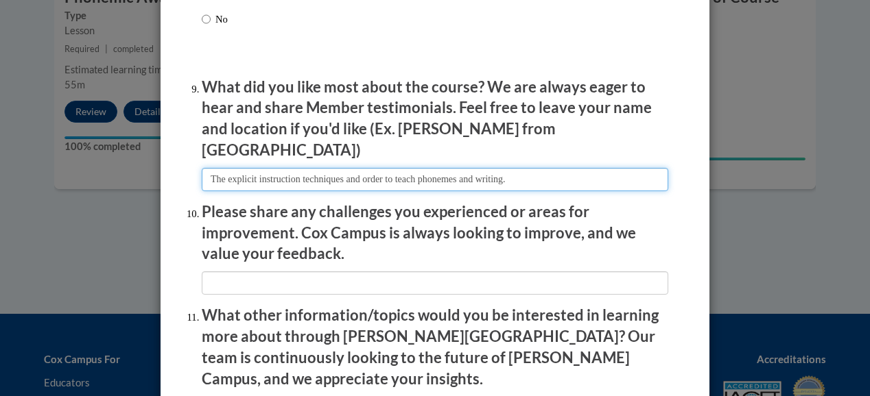
type input "The explicit instruction techniques and order to teach phonemes and writing."
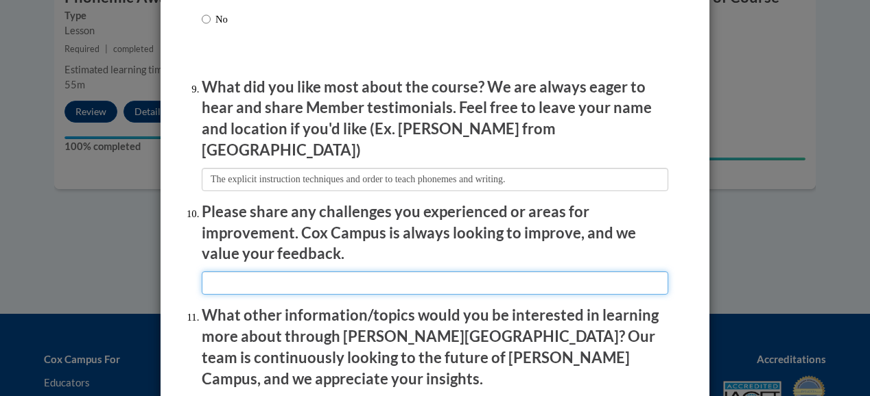
click at [439, 272] on input "textbox" at bounding box center [435, 283] width 466 height 23
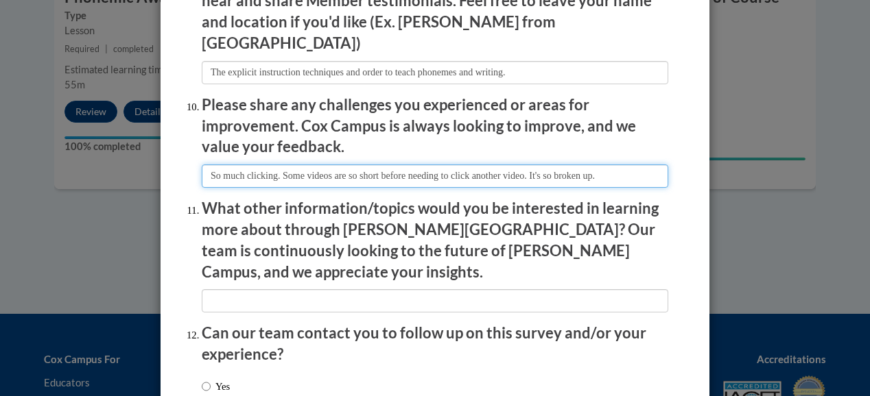
scroll to position [2455, 0]
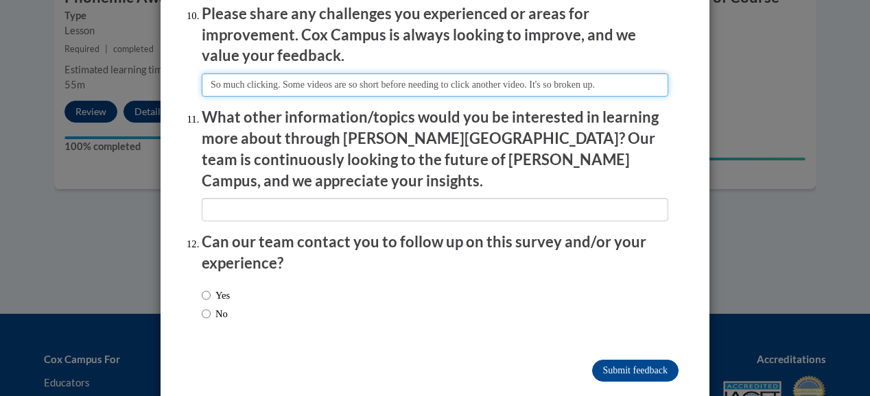
type input "So much clicking. Some videos are so short before needing to click another vide…"
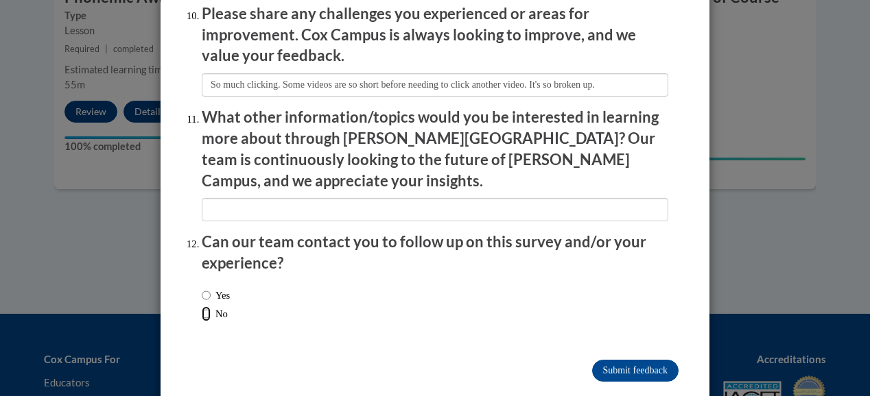
click at [202, 307] on input "No" at bounding box center [206, 314] width 9 height 15
radio input "true"
click at [614, 360] on input "Submit feedback" at bounding box center [635, 371] width 86 height 22
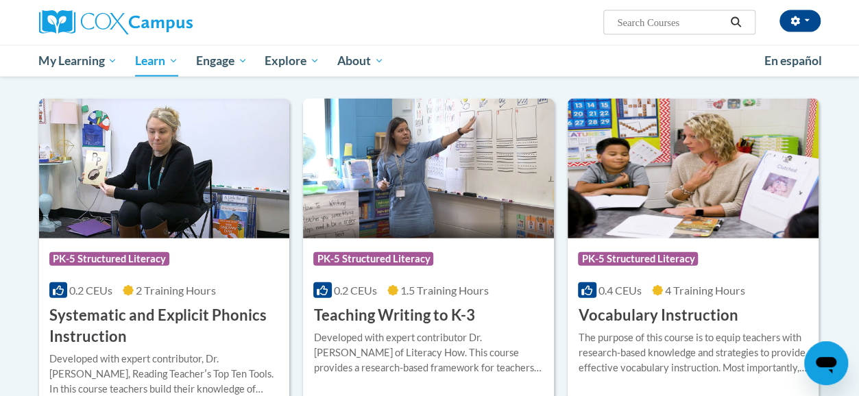
scroll to position [1560, 0]
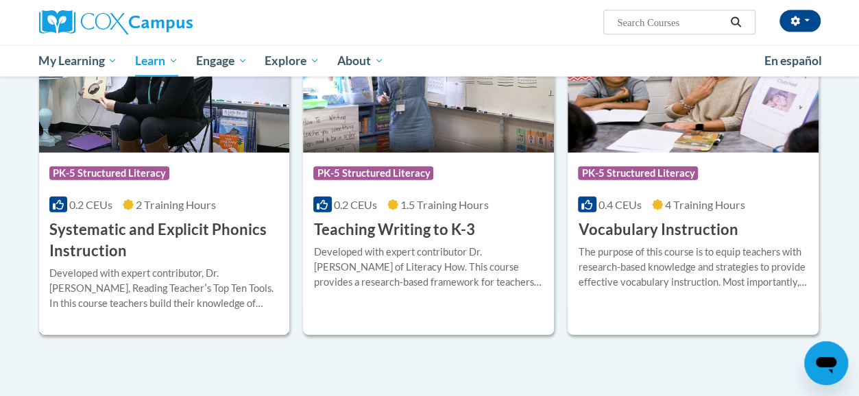
click at [185, 275] on div "Developed with expert contributor, Dr. Deborah Glaser, Reading Teacherʹs Top Te…" at bounding box center [164, 288] width 230 height 45
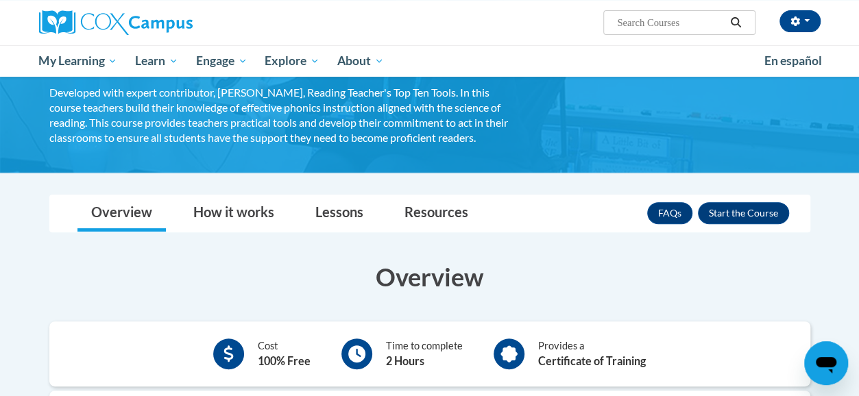
scroll to position [130, 0]
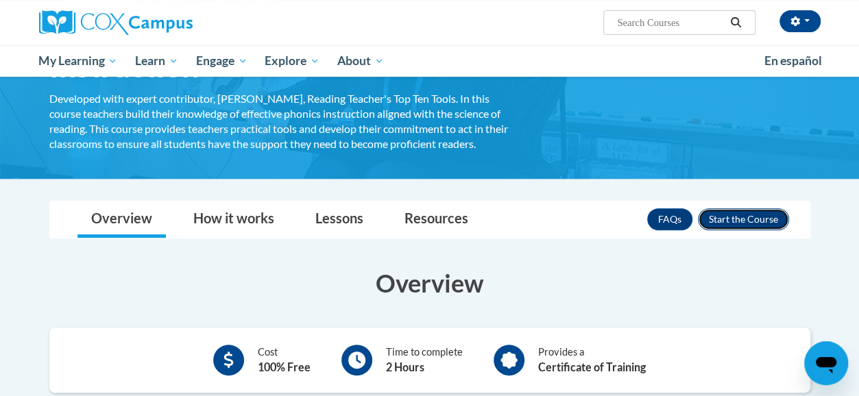
click at [744, 213] on button "Enroll" at bounding box center [743, 219] width 91 height 22
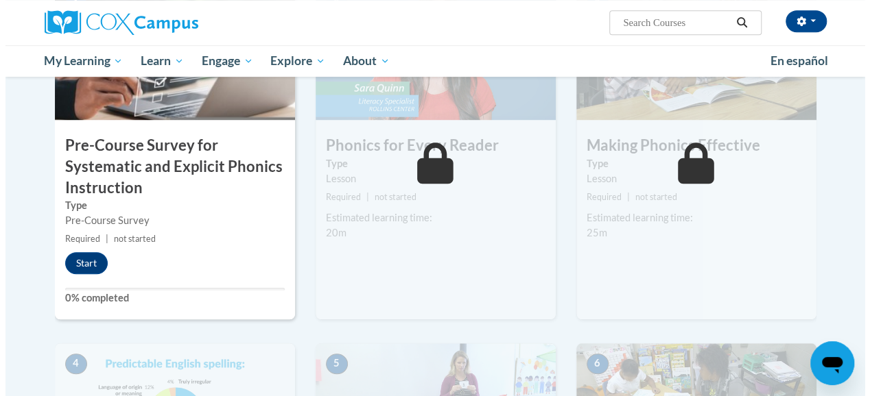
scroll to position [409, 0]
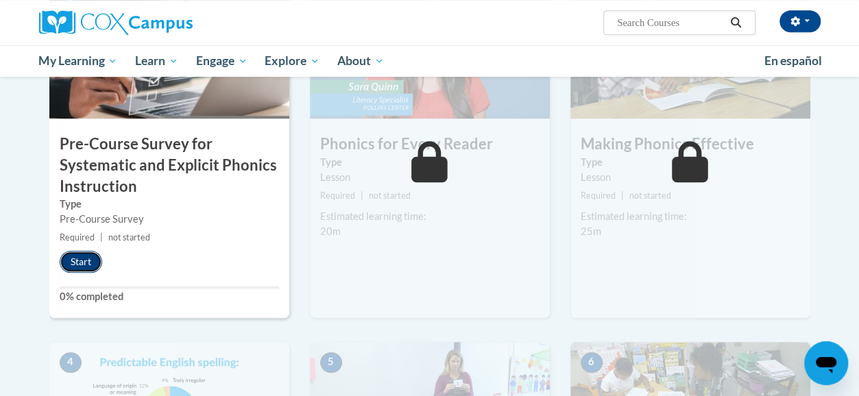
click at [84, 260] on button "Start" at bounding box center [81, 262] width 43 height 22
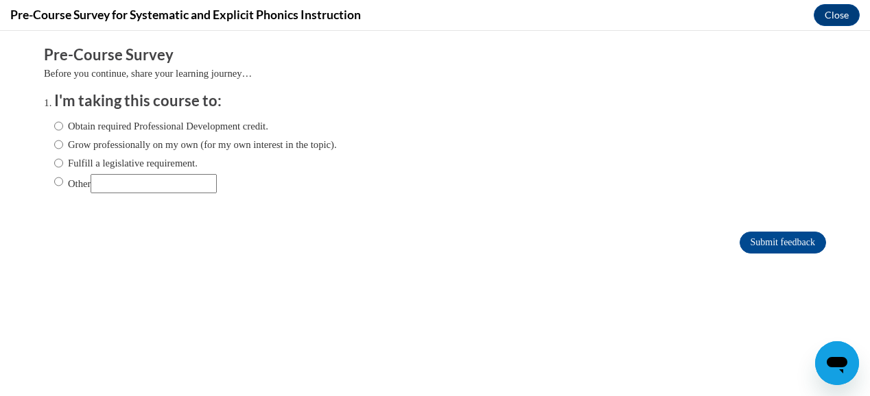
scroll to position [0, 0]
click at [157, 125] on label "Obtain required Professional Development credit." at bounding box center [161, 126] width 214 height 15
click at [63, 125] on input "Obtain required Professional Development credit." at bounding box center [58, 126] width 9 height 15
radio input "true"
click at [770, 242] on input "Submit feedback" at bounding box center [782, 243] width 86 height 22
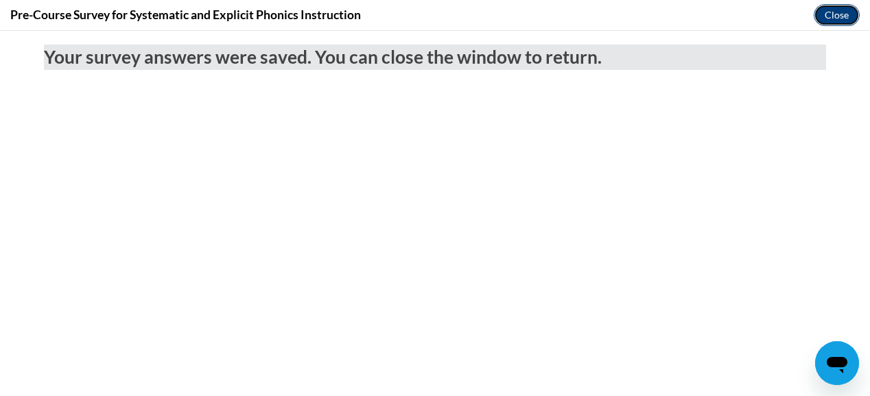
click at [826, 17] on button "Close" at bounding box center [836, 15] width 46 height 22
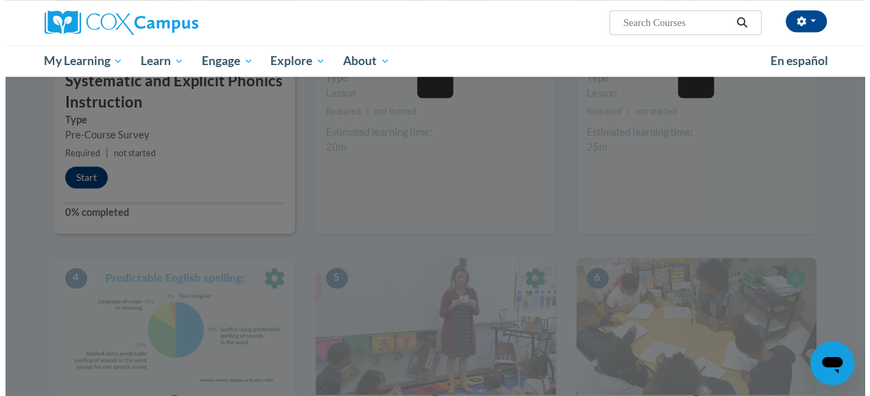
scroll to position [494, 0]
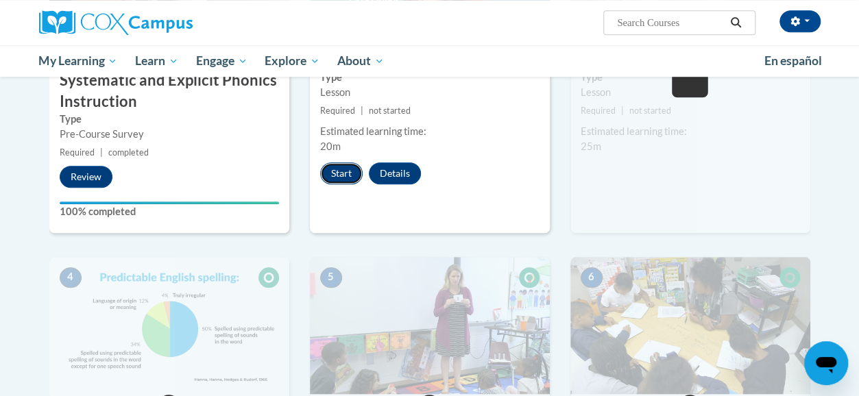
click at [330, 171] on button "Start" at bounding box center [341, 174] width 43 height 22
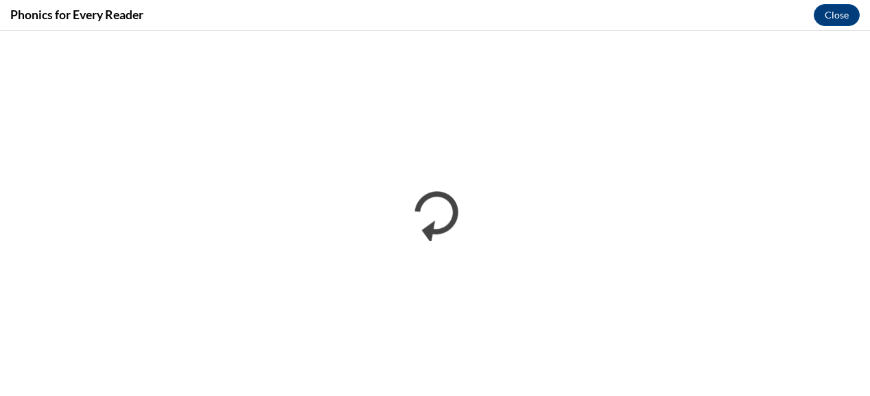
scroll to position [0, 0]
